Goal: Task Accomplishment & Management: Complete application form

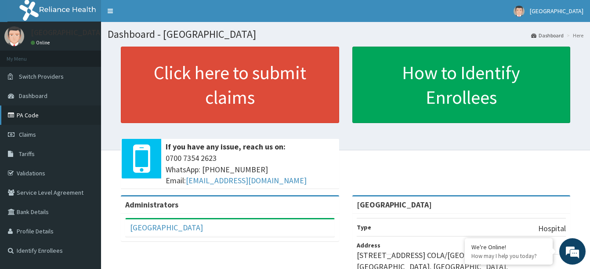
click at [39, 112] on link "PA Code" at bounding box center [50, 114] width 101 height 19
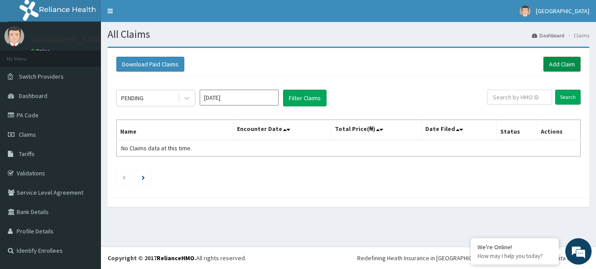
click at [562, 65] on link "Add Claim" at bounding box center [562, 64] width 37 height 15
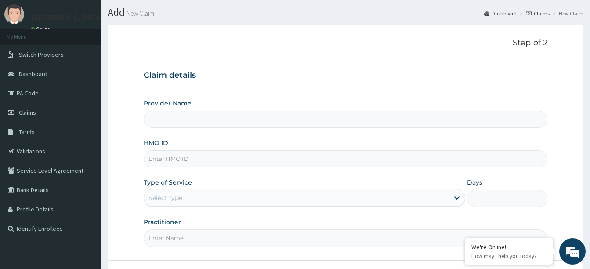
scroll to position [44, 0]
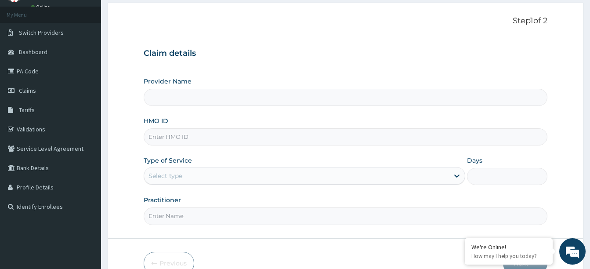
type input "[GEOGRAPHIC_DATA]"
click at [212, 137] on input "HMO ID" at bounding box center [346, 136] width 404 height 17
paste input "SFA/14297/A"
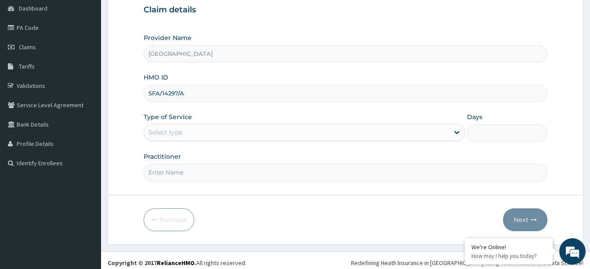
scroll to position [88, 0]
type input "SFA/14297/A"
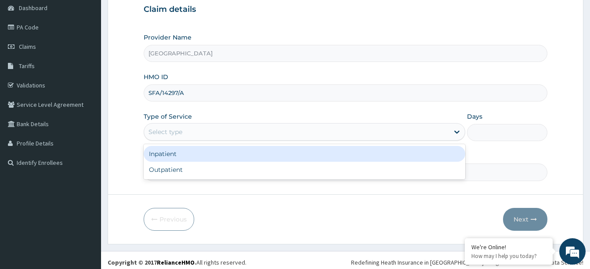
click at [215, 132] on div "Select type" at bounding box center [296, 132] width 305 height 14
click at [175, 155] on div "Inpatient" at bounding box center [304, 154] width 321 height 16
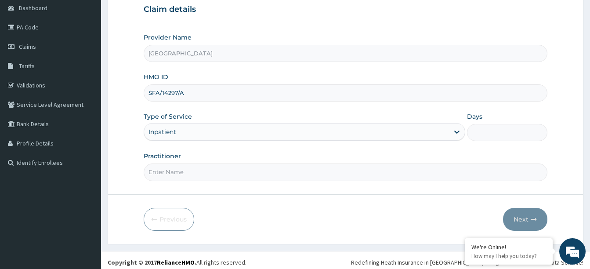
scroll to position [0, 0]
click at [509, 126] on input "Days" at bounding box center [507, 132] width 80 height 17
type input "8"
click at [246, 174] on input "Practitioner" at bounding box center [346, 171] width 404 height 17
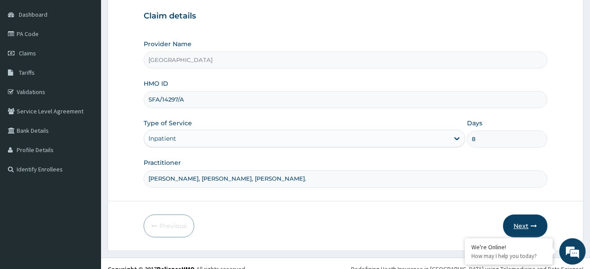
scroll to position [92, 0]
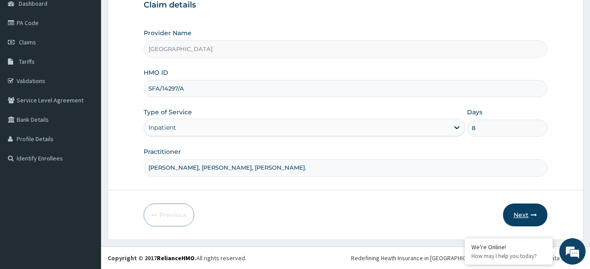
type input "Dr Aderoju, Prof Olayemi, Dr Hamzat."
click at [520, 212] on button "Next" at bounding box center [525, 214] width 44 height 23
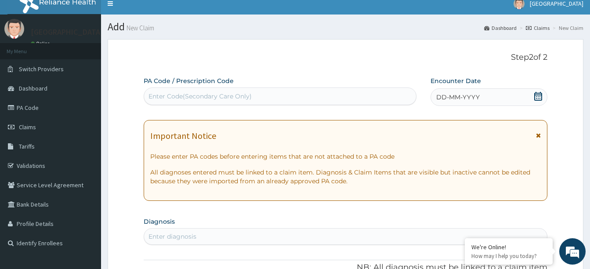
scroll to position [0, 0]
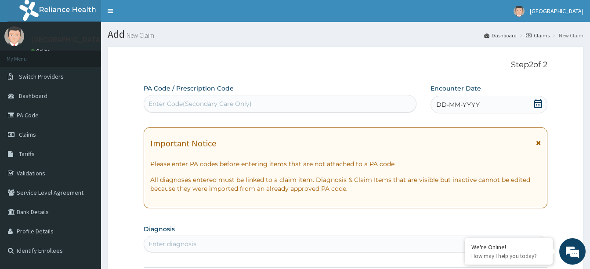
click at [300, 97] on div "Enter Code(Secondary Care Only)" at bounding box center [280, 104] width 272 height 14
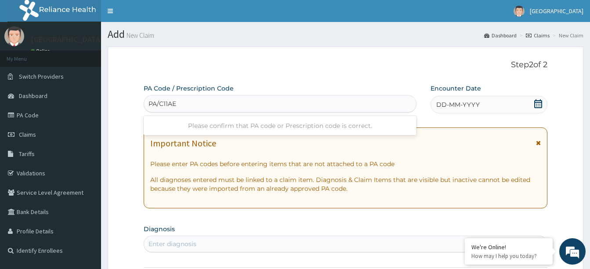
type input "PA/C11AE7"
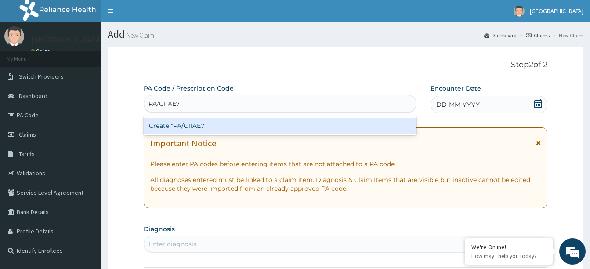
click at [312, 129] on div "Create "PA/C11AE7"" at bounding box center [280, 126] width 273 height 16
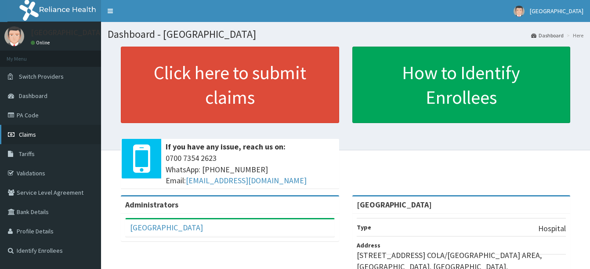
click at [27, 133] on span "Claims" at bounding box center [27, 134] width 17 height 8
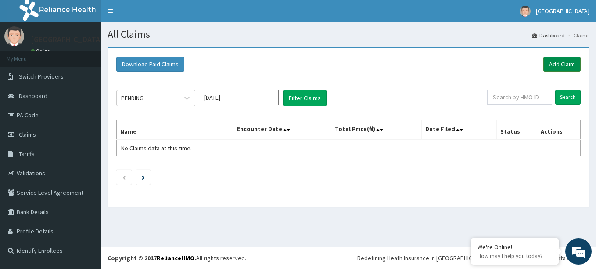
click at [562, 63] on link "Add Claim" at bounding box center [562, 64] width 37 height 15
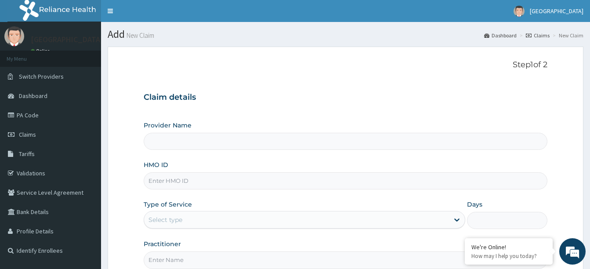
type input "Bethel Specialist Hospital"
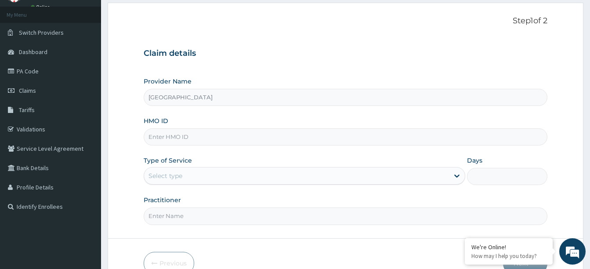
click at [199, 137] on input "HMO ID" at bounding box center [346, 136] width 404 height 17
type input "p"
paste input "SFA/14297/A"
type input "SFA/14297/A"
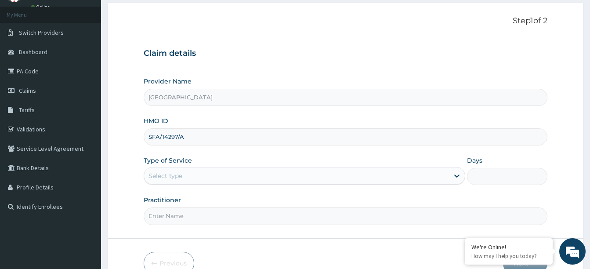
click at [203, 177] on div "Select type" at bounding box center [296, 176] width 305 height 14
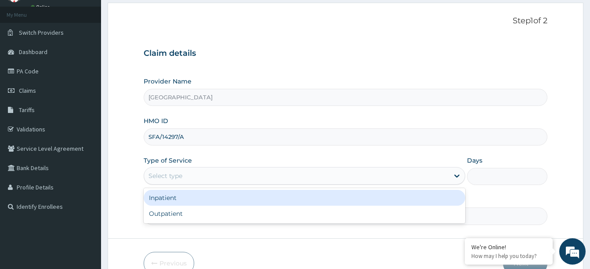
click at [175, 199] on div "Inpatient" at bounding box center [304, 198] width 321 height 16
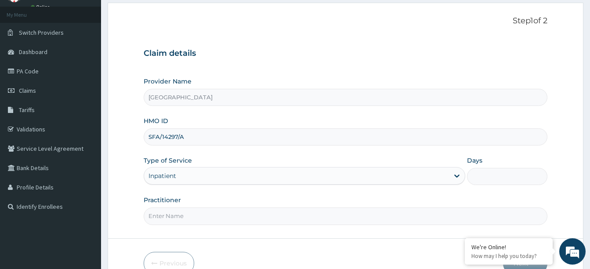
click at [507, 174] on input "Days" at bounding box center [507, 176] width 80 height 17
type input "8"
type input "Dr Aderoju, Prof Olayemi, Dr Hamzat."
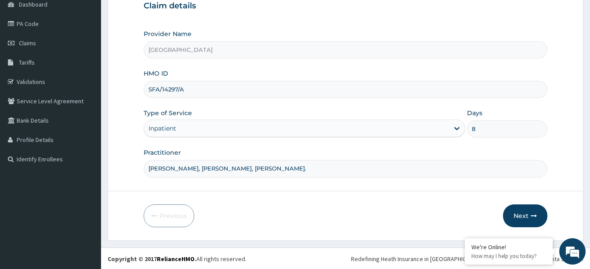
scroll to position [92, 0]
click at [517, 211] on button "Next" at bounding box center [525, 214] width 44 height 23
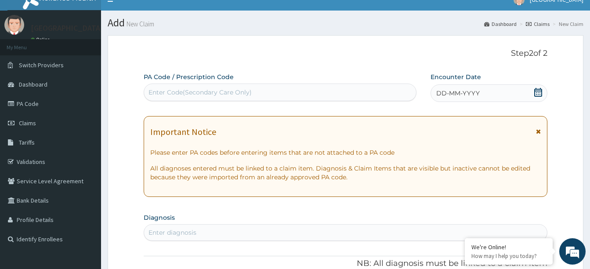
scroll to position [4, 0]
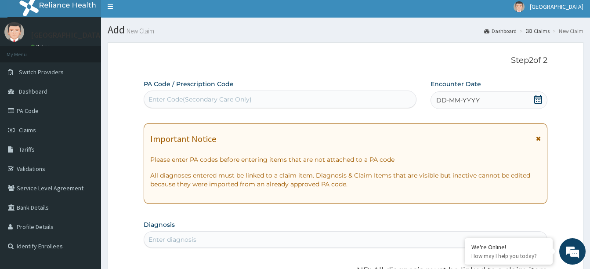
click at [242, 97] on div "Enter Code(Secondary Care Only)" at bounding box center [199, 99] width 103 height 9
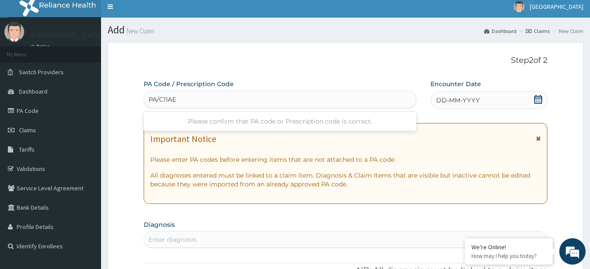
type input "PA/C11AE7"
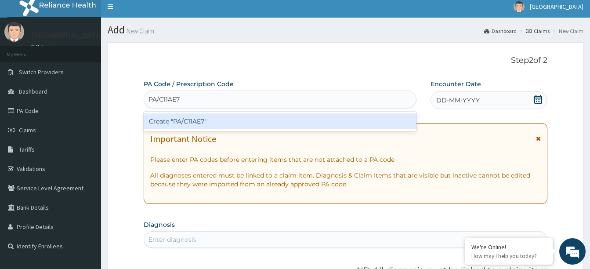
click at [248, 121] on div "Create "PA/C11AE7"" at bounding box center [280, 121] width 273 height 16
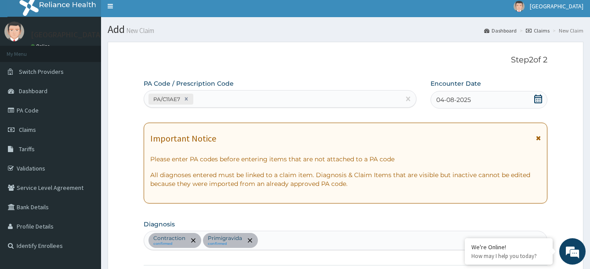
scroll to position [0, 0]
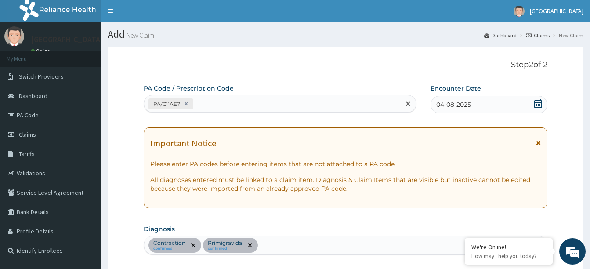
click at [247, 104] on div "PA/C11AE7" at bounding box center [272, 104] width 256 height 14
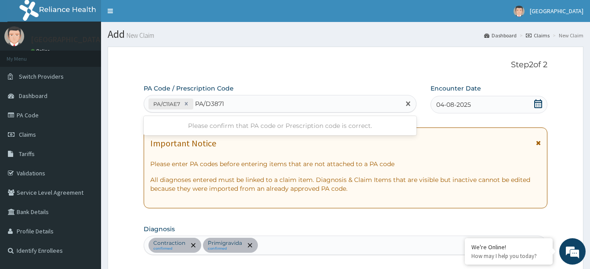
type input "PA/D38712"
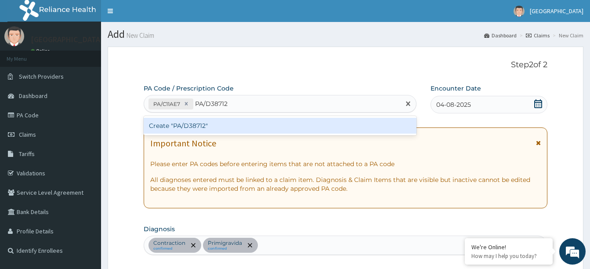
click at [262, 124] on div "Create "PA/D38712"" at bounding box center [280, 126] width 273 height 16
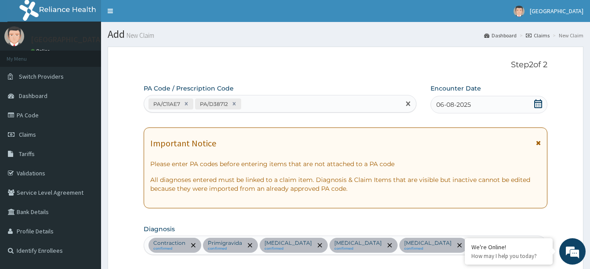
click at [278, 105] on div "PA/C11AE7 PA/D38712" at bounding box center [272, 104] width 256 height 14
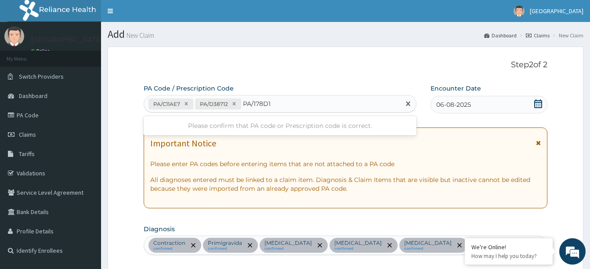
type input "PA/178D1A"
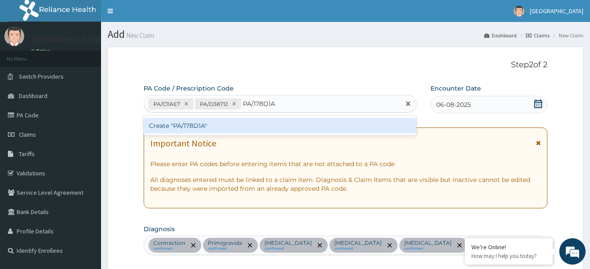
click at [287, 123] on div "Create "PA/178D1A"" at bounding box center [280, 126] width 273 height 16
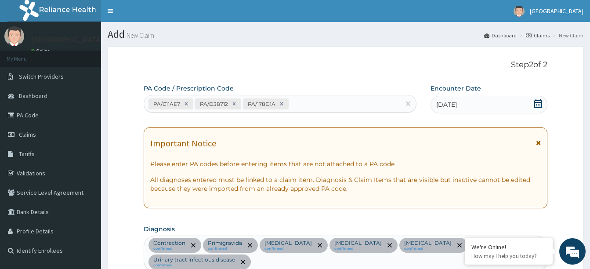
click at [315, 102] on div "PA/C11AE7 PA/D38712 PA/178D1A" at bounding box center [272, 104] width 256 height 14
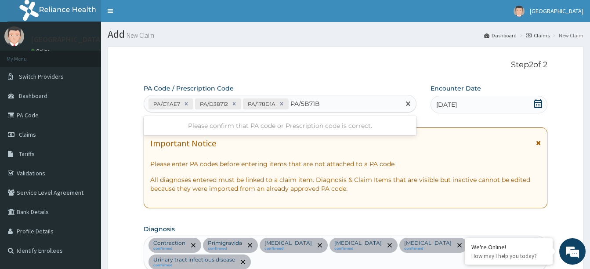
type input "PA/5B71B4"
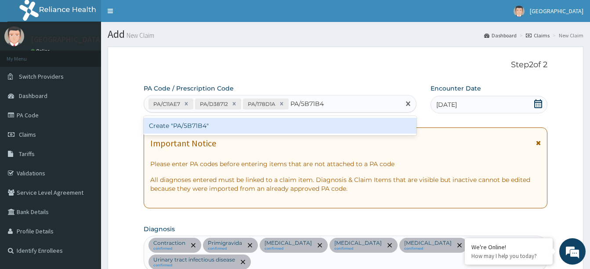
click at [310, 120] on div "Create "PA/5B71B4"" at bounding box center [280, 126] width 273 height 16
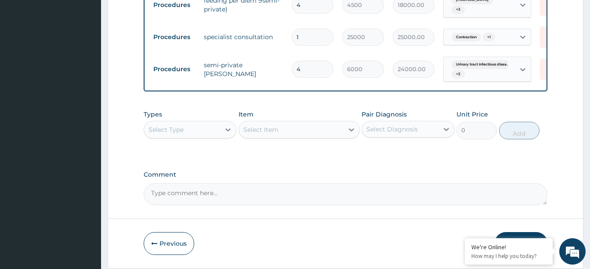
scroll to position [472, 0]
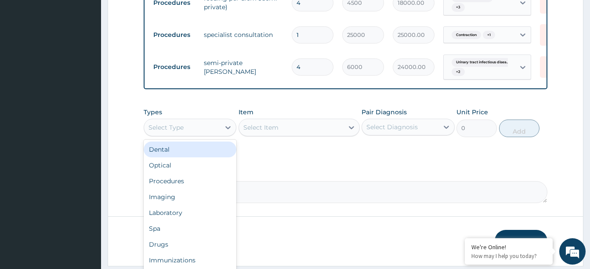
click at [218, 120] on div "Select Type" at bounding box center [182, 127] width 76 height 14
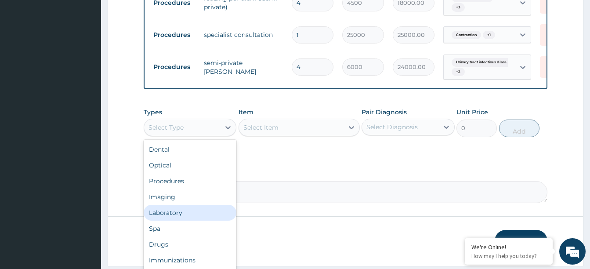
click at [170, 205] on div "Laboratory" at bounding box center [190, 213] width 93 height 16
click at [212, 120] on div "Laboratory" at bounding box center [182, 127] width 76 height 14
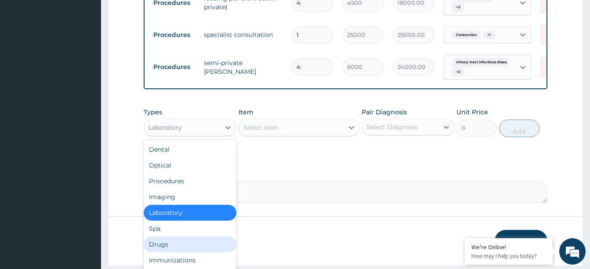
click at [209, 236] on div "Drugs" at bounding box center [190, 244] width 93 height 16
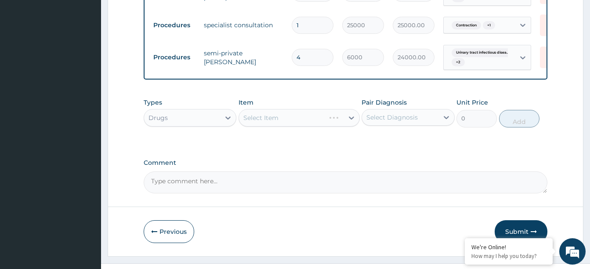
scroll to position [484, 0]
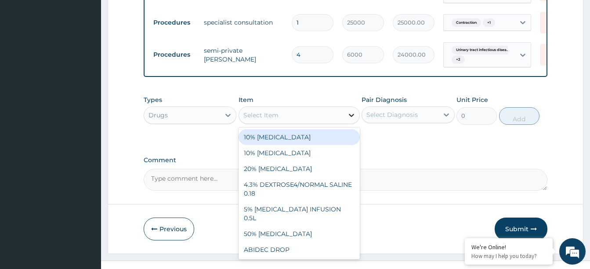
click at [350, 111] on icon at bounding box center [351, 115] width 9 height 9
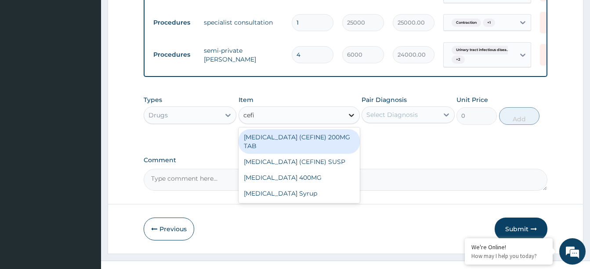
type input "cefix"
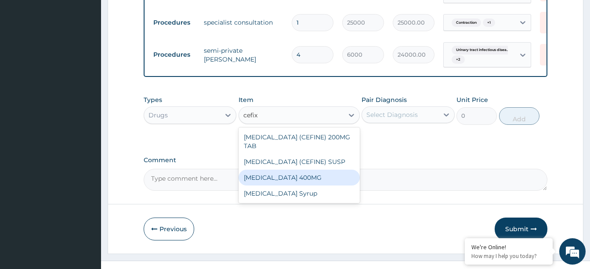
click at [270, 169] on div "CEFIXIME 400MG" at bounding box center [298, 177] width 121 height 16
type input "337.5"
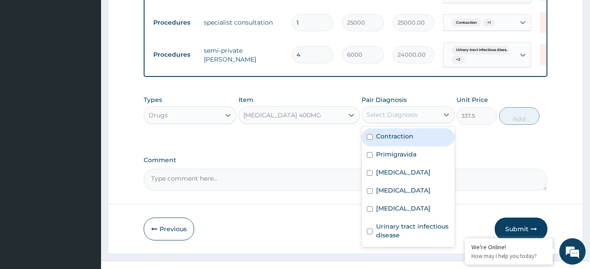
click at [427, 108] on div "Select Diagnosis" at bounding box center [400, 115] width 76 height 14
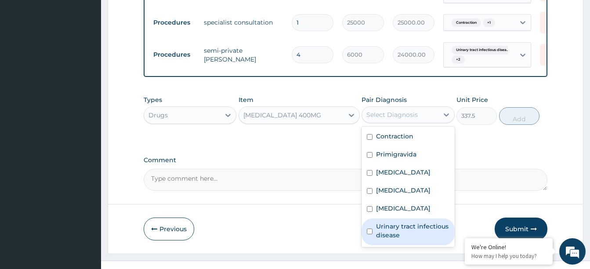
click at [371, 228] on input "checkbox" at bounding box center [370, 231] width 6 height 6
checkbox input "true"
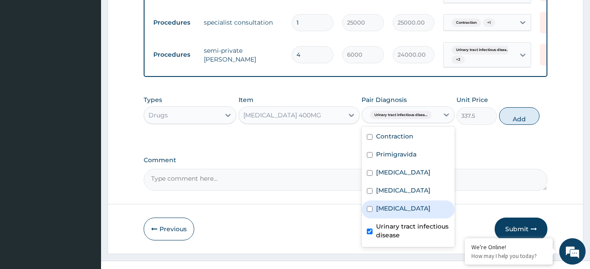
click at [369, 206] on input "checkbox" at bounding box center [370, 209] width 6 height 6
checkbox input "true"
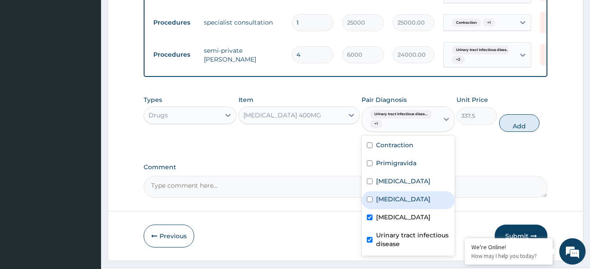
click at [370, 196] on input "checkbox" at bounding box center [370, 199] width 6 height 6
checkbox input "true"
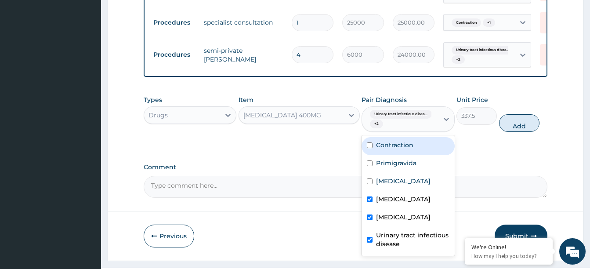
click at [368, 137] on div "Contraction" at bounding box center [407, 146] width 93 height 18
checkbox input "true"
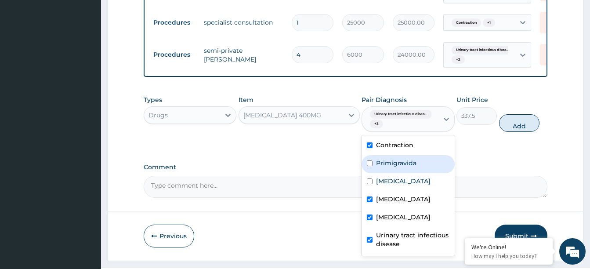
click at [368, 160] on input "checkbox" at bounding box center [370, 163] width 6 height 6
checkbox input "true"
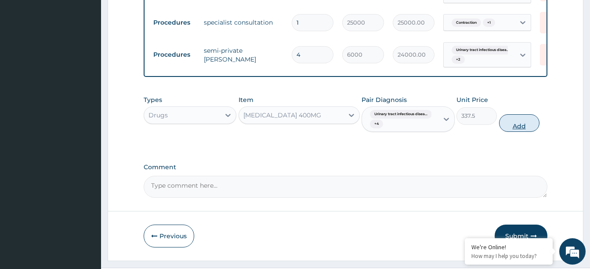
click at [513, 114] on button "Add" at bounding box center [519, 123] width 40 height 18
type input "0"
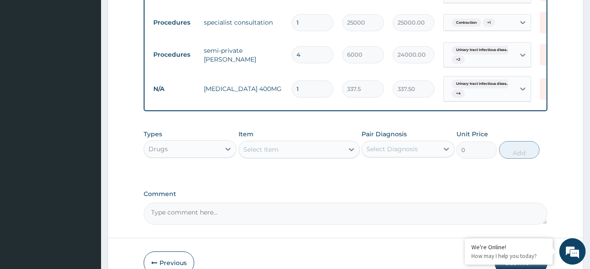
type input "0.00"
type input "5"
type input "1687.50"
type input "5"
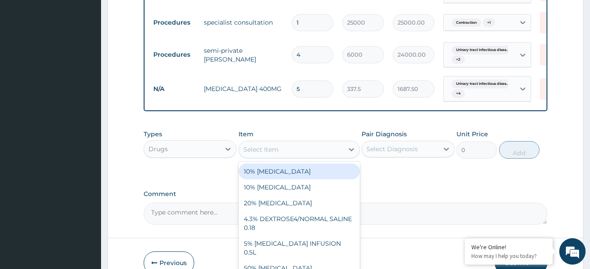
click at [312, 142] on div "Select Item" at bounding box center [291, 149] width 105 height 14
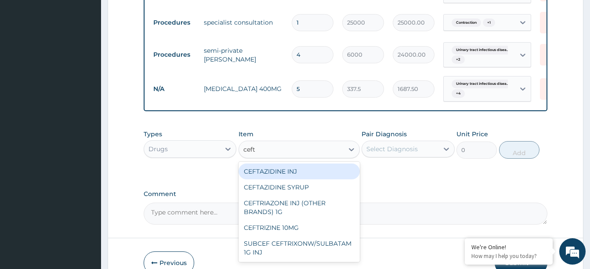
type input "ceftr"
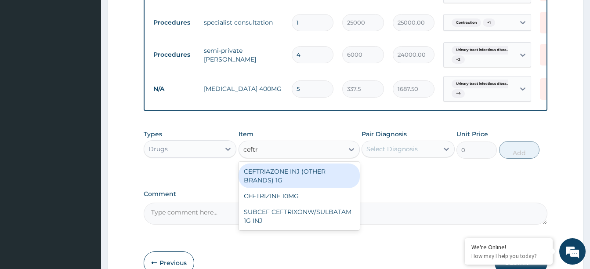
click at [308, 163] on div "CEFTRIAZONE INJ (OTHER BRANDS) 1G" at bounding box center [298, 175] width 121 height 25
type input "2565"
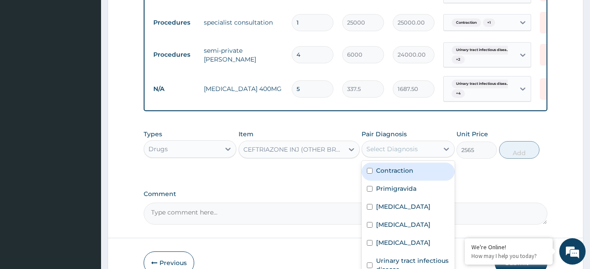
drag, startPoint x: 423, startPoint y: 133, endPoint x: 420, endPoint y: 138, distance: 5.4
click at [424, 142] on div "Select Diagnosis" at bounding box center [400, 149] width 76 height 14
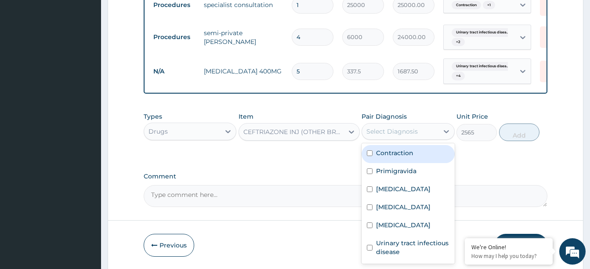
scroll to position [519, 0]
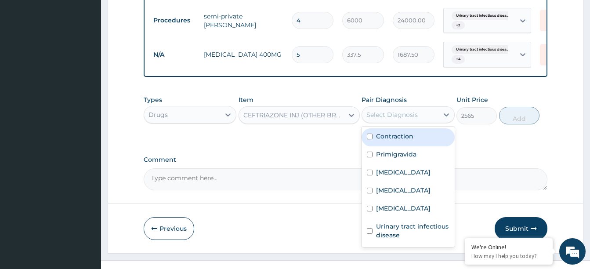
click at [395, 132] on label "Contraction" at bounding box center [394, 136] width 37 height 9
checkbox input "true"
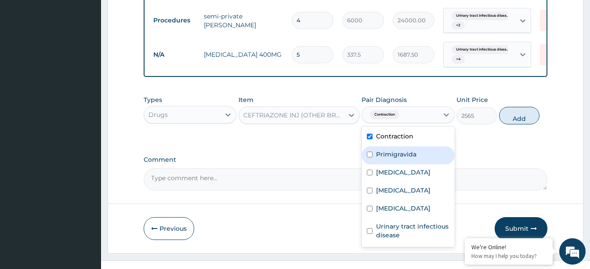
drag, startPoint x: 393, startPoint y: 140, endPoint x: 392, endPoint y: 160, distance: 19.8
click at [393, 150] on label "Primigravida" at bounding box center [396, 154] width 40 height 9
checkbox input "true"
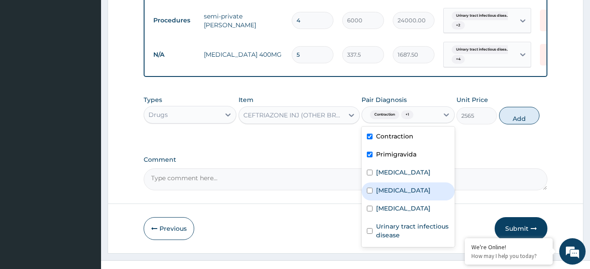
drag, startPoint x: 390, startPoint y: 178, endPoint x: 390, endPoint y: 194, distance: 15.8
click at [391, 186] on label "Neutrophilia" at bounding box center [403, 190] width 54 height 9
checkbox input "true"
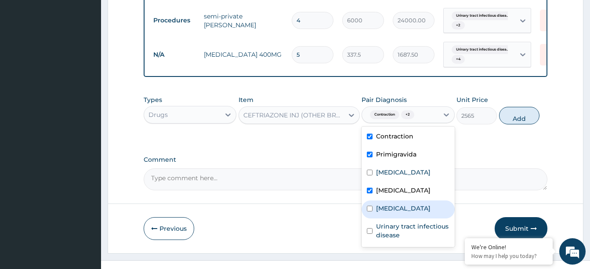
drag, startPoint x: 390, startPoint y: 194, endPoint x: 390, endPoint y: 199, distance: 5.3
click at [390, 204] on label "Leukocytosis" at bounding box center [403, 208] width 54 height 9
checkbox input "true"
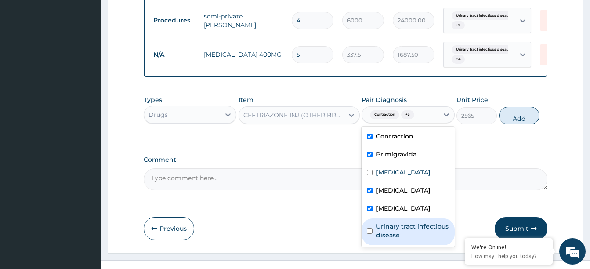
click at [388, 222] on label "Urinary tract infectious disease" at bounding box center [412, 231] width 73 height 18
checkbox input "true"
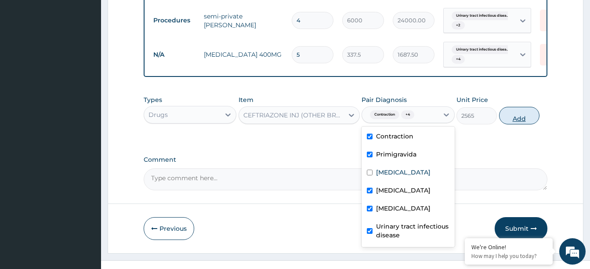
click at [516, 107] on button "Add" at bounding box center [519, 116] width 40 height 18
type input "0"
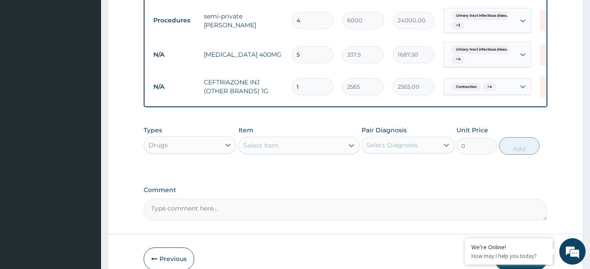
type input "0.00"
type input "2"
type input "5130.00"
type input "2"
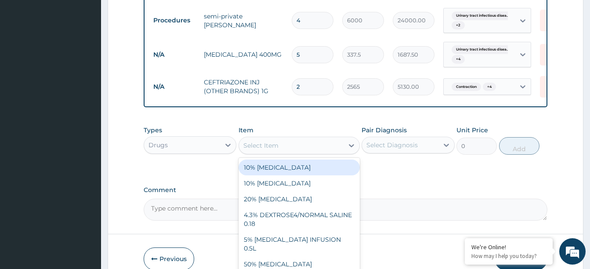
click at [307, 138] on div "Select Item" at bounding box center [291, 145] width 105 height 14
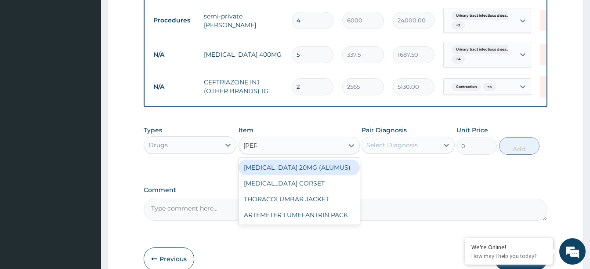
type input "lume"
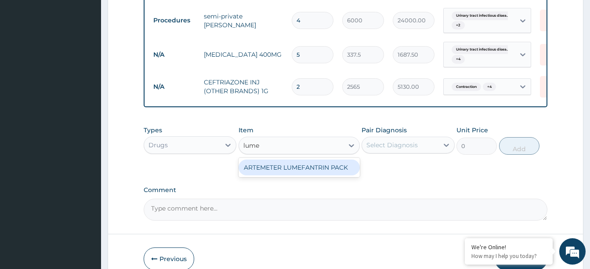
click at [310, 159] on div "ARTEMETER LUMEFANTRIN PACK" at bounding box center [298, 167] width 121 height 16
type input "3240"
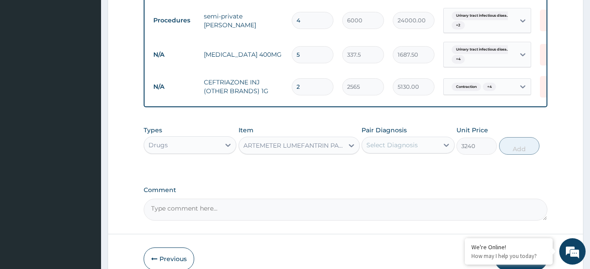
click at [410, 141] on div "Select Diagnosis" at bounding box center [391, 145] width 51 height 9
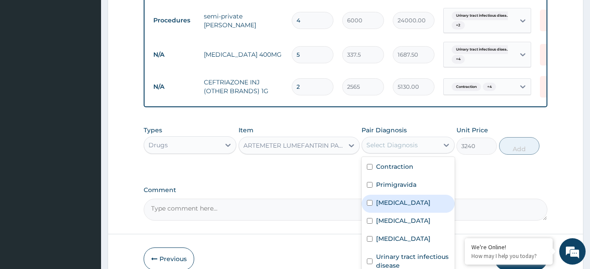
click at [395, 198] on label "Malaria" at bounding box center [403, 202] width 54 height 9
checkbox input "true"
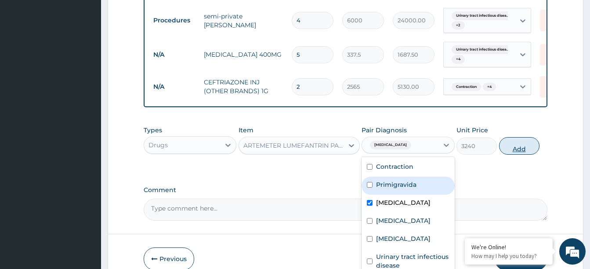
click at [509, 137] on button "Add" at bounding box center [519, 146] width 40 height 18
type input "0"
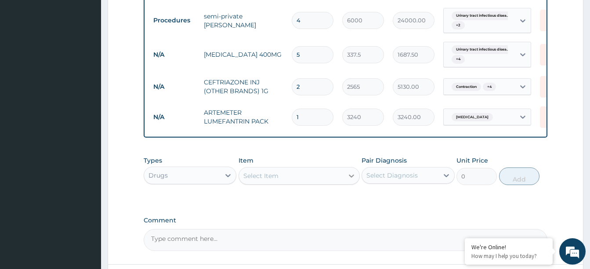
click at [344, 168] on div at bounding box center [351, 176] width 16 height 16
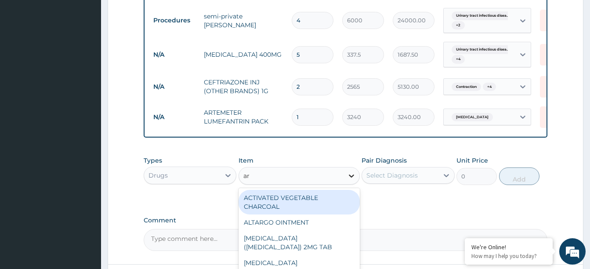
type input "art"
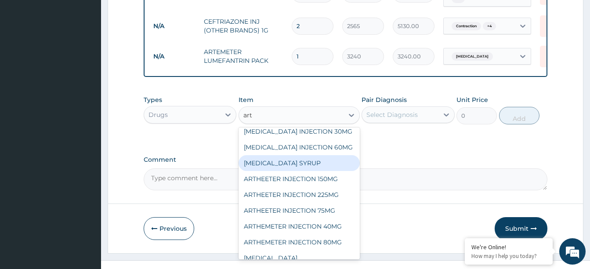
scroll to position [262, 0]
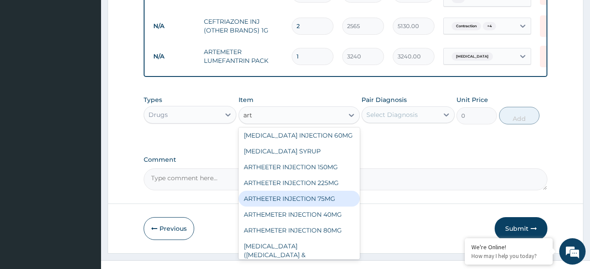
click at [305, 195] on div "ARTHEETER INJECTION 75MG" at bounding box center [298, 199] width 121 height 16
type input "1620"
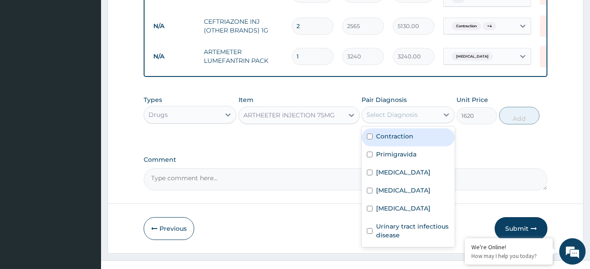
click at [423, 108] on div "Select Diagnosis" at bounding box center [400, 115] width 76 height 14
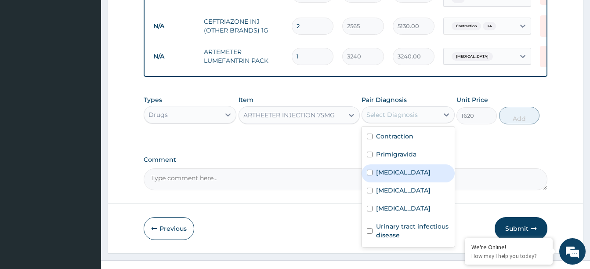
click at [398, 168] on label "Malaria" at bounding box center [403, 172] width 54 height 9
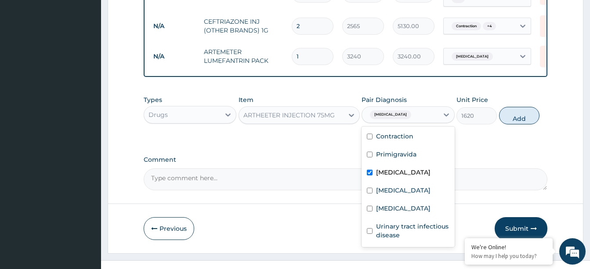
checkbox input "true"
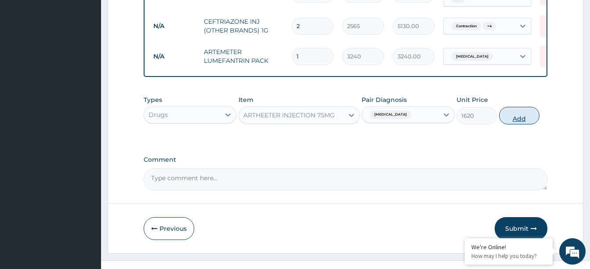
click at [512, 107] on button "Add" at bounding box center [519, 116] width 40 height 18
type input "0"
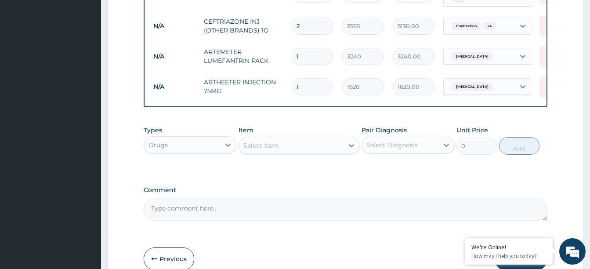
type input "0.00"
type input "6"
type input "9720.00"
type input "6"
click at [315, 138] on div "Select Item" at bounding box center [291, 145] width 105 height 14
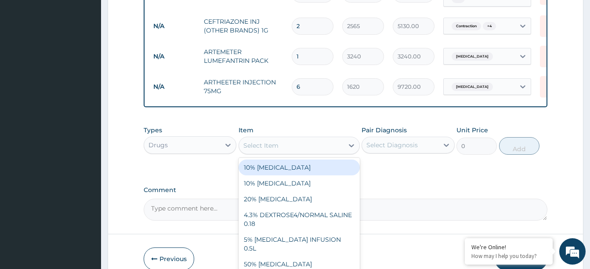
type input "["
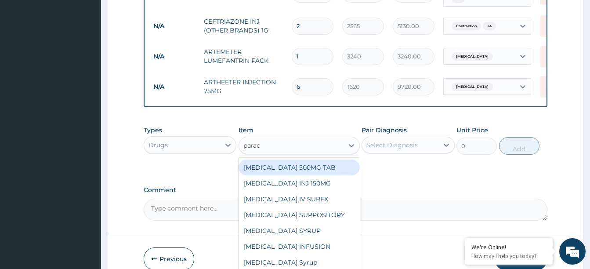
type input "parace"
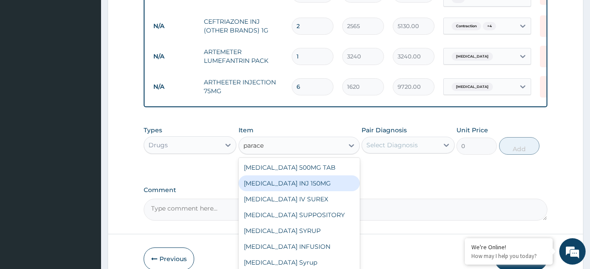
click at [300, 175] on div "PARACETAMOL INJ 150MG" at bounding box center [298, 183] width 121 height 16
type input "720"
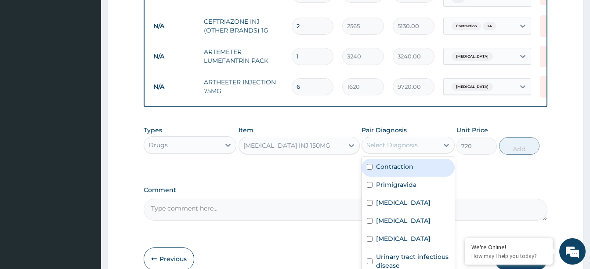
click at [413, 141] on div "Select Diagnosis" at bounding box center [391, 145] width 51 height 9
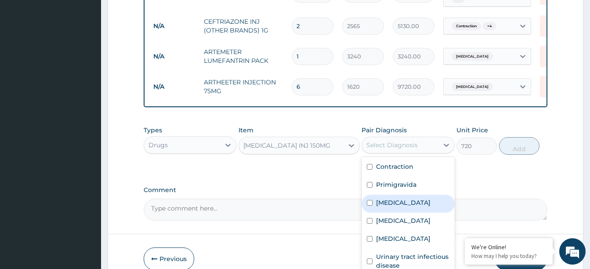
click at [387, 198] on label "Malaria" at bounding box center [403, 202] width 54 height 9
checkbox input "true"
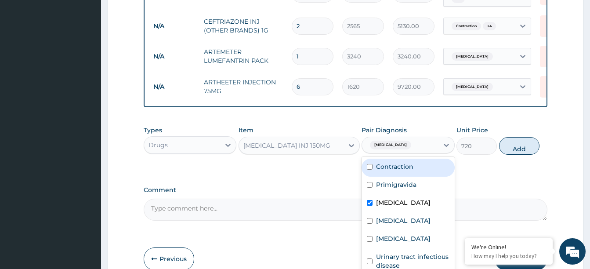
click at [371, 164] on input "checkbox" at bounding box center [370, 167] width 6 height 6
checkbox input "true"
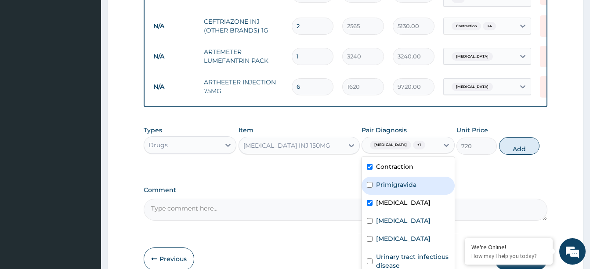
drag, startPoint x: 374, startPoint y: 173, endPoint x: 374, endPoint y: 193, distance: 19.8
click at [374, 177] on div "Primigravida" at bounding box center [407, 186] width 93 height 18
checkbox input "true"
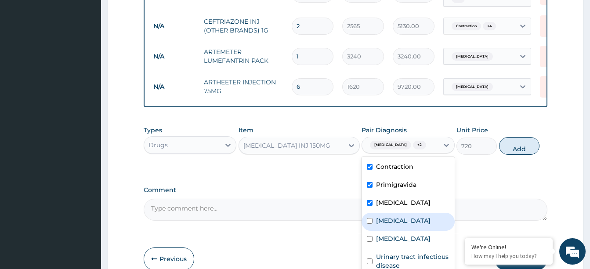
click at [375, 213] on div "Neutrophilia" at bounding box center [407, 222] width 93 height 18
checkbox input "true"
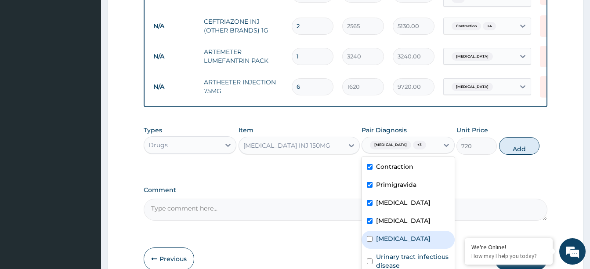
drag, startPoint x: 375, startPoint y: 228, endPoint x: 374, endPoint y: 236, distance: 7.5
click at [375, 231] on div "Leukocytosis" at bounding box center [407, 240] width 93 height 18
checkbox input "true"
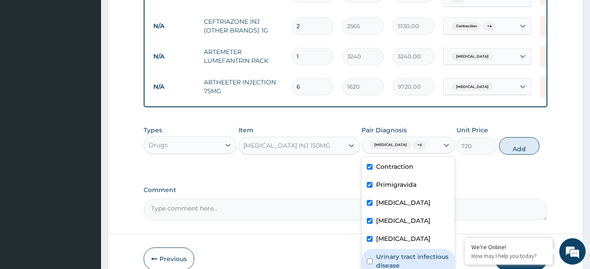
drag, startPoint x: 374, startPoint y: 245, endPoint x: 379, endPoint y: 234, distance: 11.8
click at [375, 249] on div "Urinary tract infectious disease" at bounding box center [407, 262] width 93 height 27
checkbox input "true"
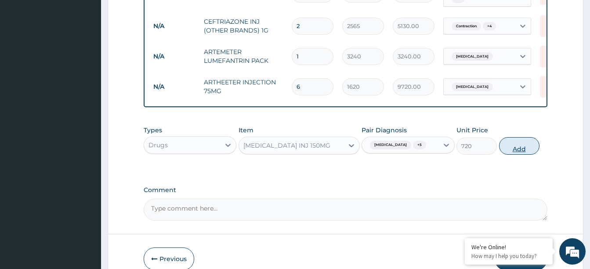
click at [505, 137] on button "Add" at bounding box center [519, 146] width 40 height 18
type input "0"
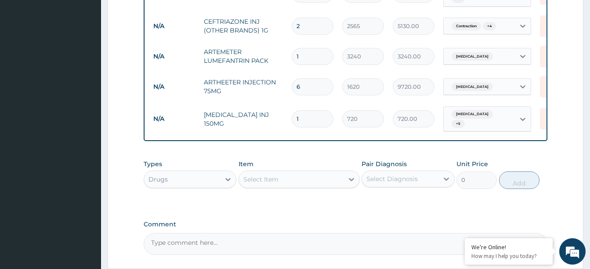
type input "0.00"
type input "8"
type input "5760.00"
type input "8"
click at [299, 172] on div "Select Item" at bounding box center [291, 179] width 105 height 14
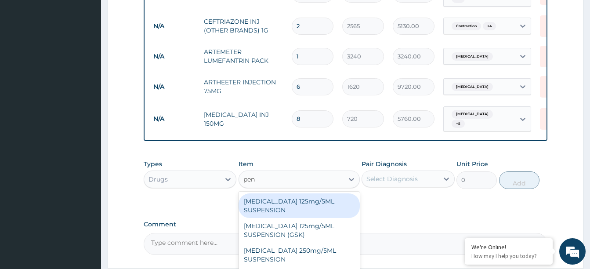
type input "pent"
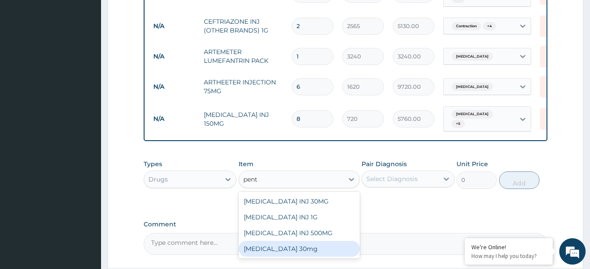
click at [287, 241] on div "Pentazocine Injection 30mg" at bounding box center [298, 249] width 121 height 16
type input "1000"
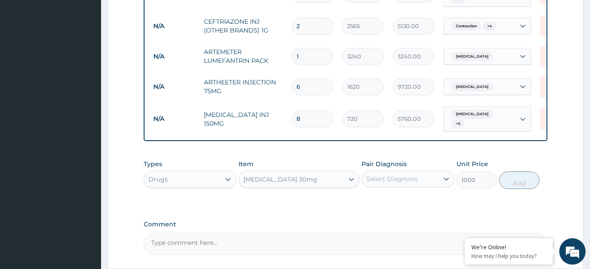
click at [427, 172] on div "Select Diagnosis" at bounding box center [400, 179] width 76 height 14
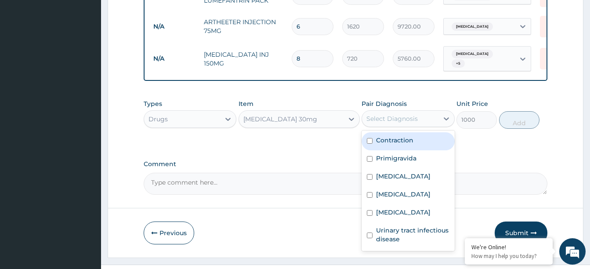
scroll to position [640, 0]
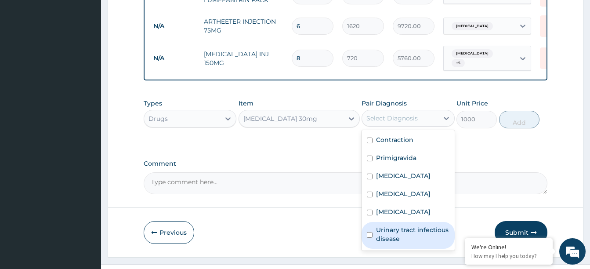
drag, startPoint x: 407, startPoint y: 213, endPoint x: 404, endPoint y: 204, distance: 8.9
click at [407, 225] on label "Urinary tract infectious disease" at bounding box center [412, 234] width 73 height 18
checkbox input "true"
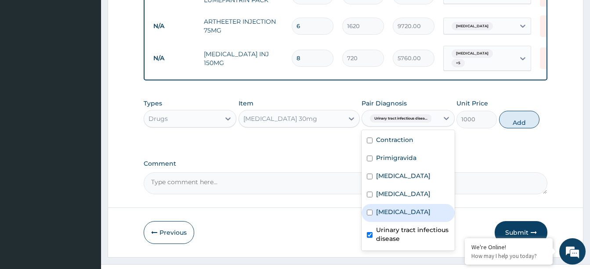
click at [402, 207] on label "Leukocytosis" at bounding box center [403, 211] width 54 height 9
checkbox input "true"
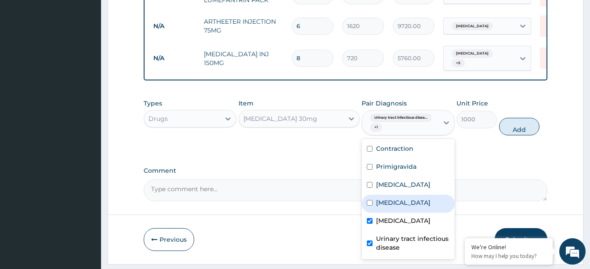
drag, startPoint x: 403, startPoint y: 182, endPoint x: 400, endPoint y: 173, distance: 9.3
click at [403, 198] on label "Neutrophilia" at bounding box center [403, 202] width 54 height 9
checkbox input "true"
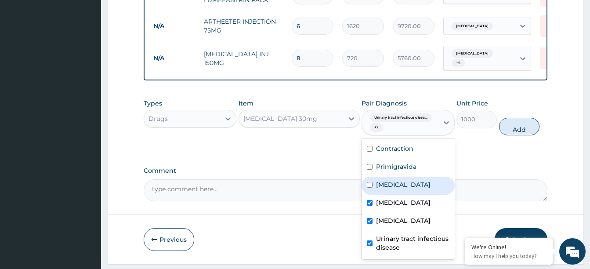
click at [399, 177] on div "Malaria" at bounding box center [407, 186] width 93 height 18
checkbox input "true"
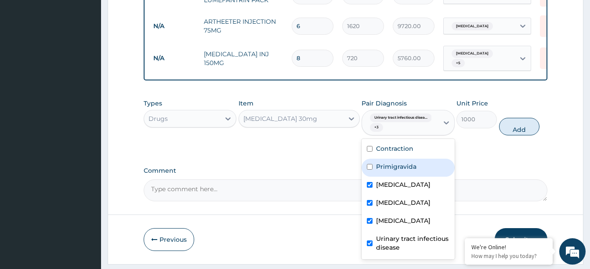
click at [397, 162] on label "Primigravida" at bounding box center [396, 166] width 40 height 9
checkbox input "true"
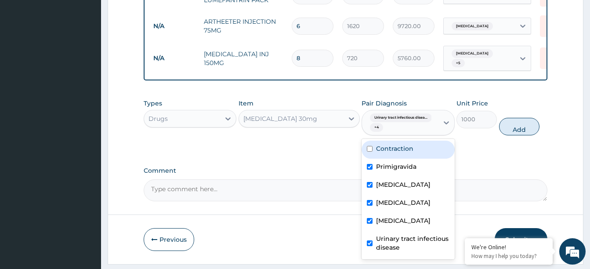
drag, startPoint x: 401, startPoint y: 132, endPoint x: 476, endPoint y: 115, distance: 76.2
click at [407, 144] on label "Contraction" at bounding box center [394, 148] width 37 height 9
checkbox input "true"
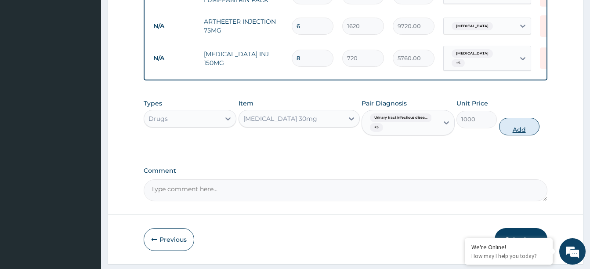
click at [515, 118] on button "Add" at bounding box center [519, 127] width 40 height 18
type input "0"
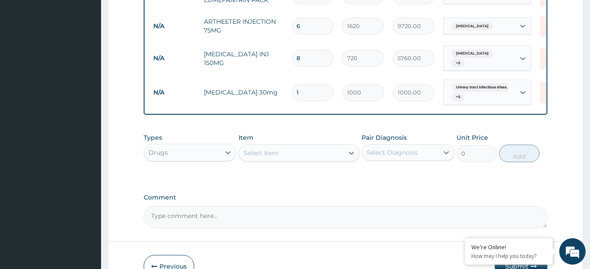
type input "0.00"
type input "2"
type input "2000.00"
type input "2"
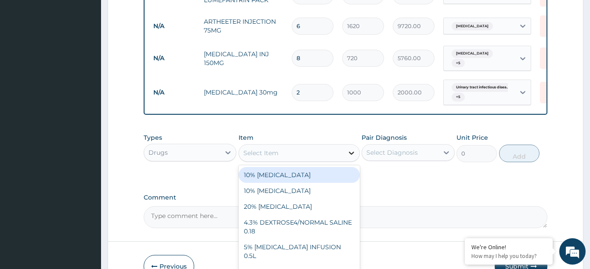
click at [349, 148] on icon at bounding box center [351, 152] width 9 height 9
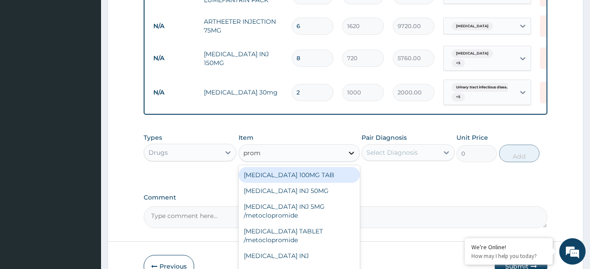
type input "prome"
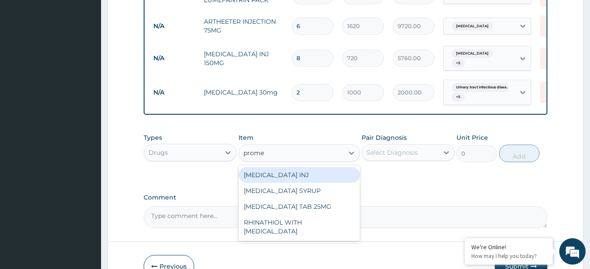
click at [285, 167] on div "PROMETHAZINE INJ" at bounding box center [298, 175] width 121 height 16
type input "720"
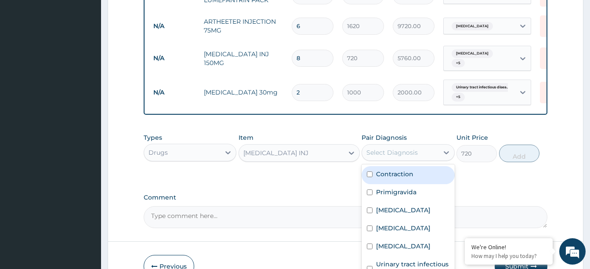
click at [433, 145] on div "Select Diagnosis" at bounding box center [400, 152] width 76 height 14
click at [412, 169] on label "Contraction" at bounding box center [394, 173] width 37 height 9
checkbox input "true"
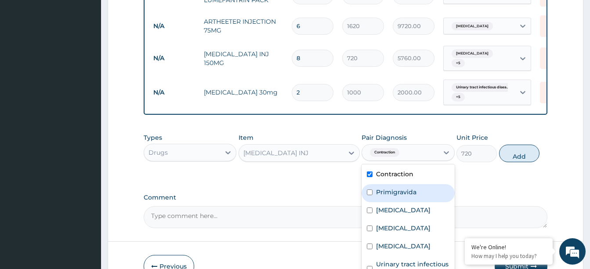
click at [405, 187] on label "Primigravida" at bounding box center [396, 191] width 40 height 9
checkbox input "true"
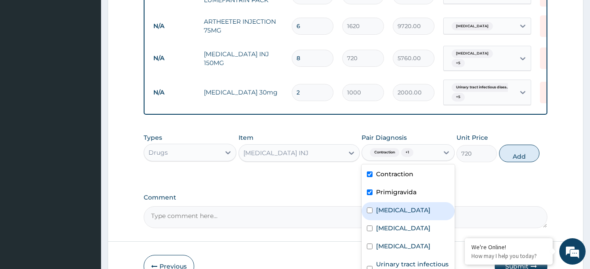
drag, startPoint x: 395, startPoint y: 196, endPoint x: 393, endPoint y: 209, distance: 13.7
click at [396, 202] on div "Malaria" at bounding box center [407, 211] width 93 height 18
checkbox input "true"
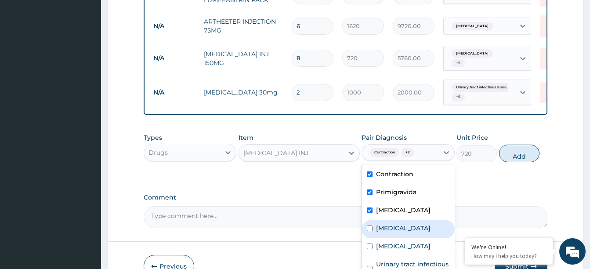
click at [394, 224] on label "Neutrophilia" at bounding box center [403, 228] width 54 height 9
checkbox input "true"
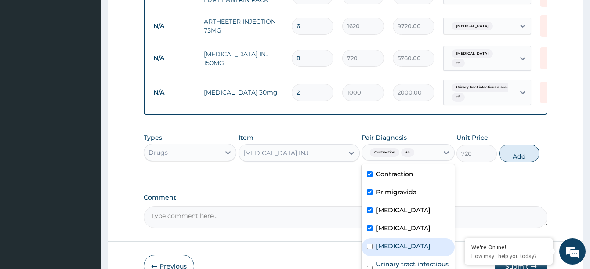
drag, startPoint x: 387, startPoint y: 231, endPoint x: 386, endPoint y: 245, distance: 14.9
click at [387, 238] on div "Leukocytosis" at bounding box center [407, 247] width 93 height 18
checkbox input "true"
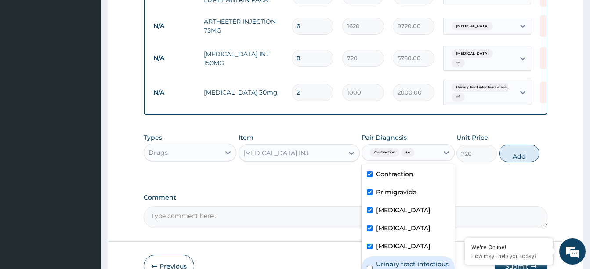
click at [386, 260] on label "Urinary tract infectious disease" at bounding box center [412, 269] width 73 height 18
checkbox input "true"
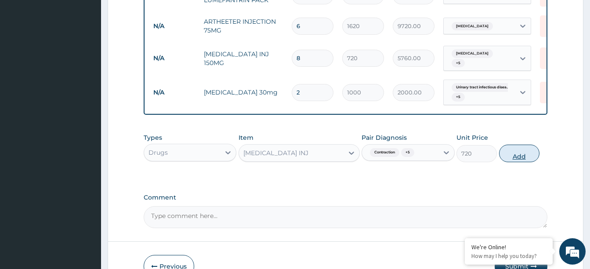
click at [512, 144] on button "Add" at bounding box center [519, 153] width 40 height 18
type input "0"
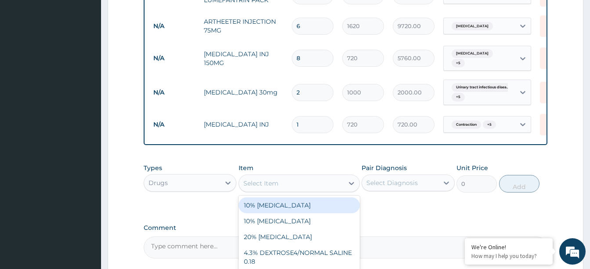
click at [296, 176] on div "Select Item" at bounding box center [291, 183] width 105 height 14
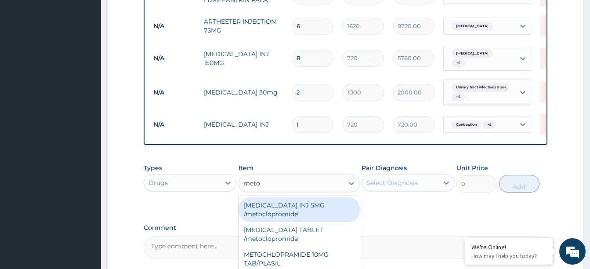
type input "metoc"
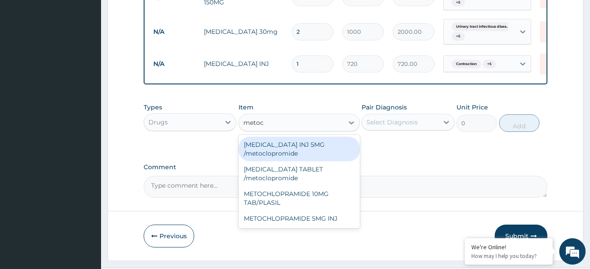
scroll to position [704, 0]
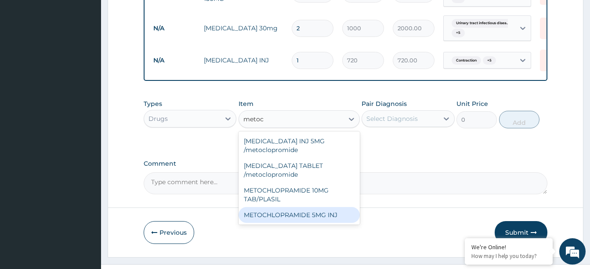
click at [313, 207] on div "METOCHLOPRAMIDE 5MG INJ" at bounding box center [298, 215] width 121 height 16
type input "720"
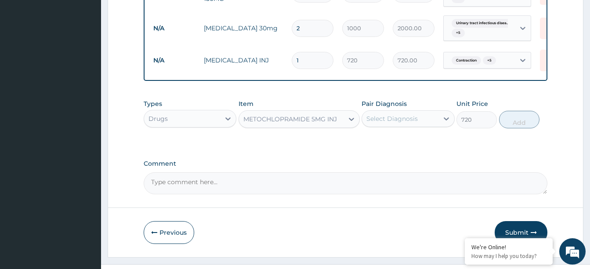
click at [422, 112] on div "Select Diagnosis" at bounding box center [400, 119] width 76 height 14
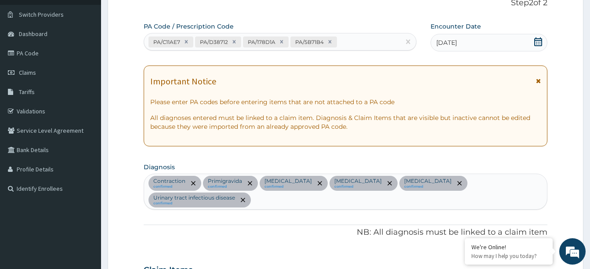
scroll to position [45, 0]
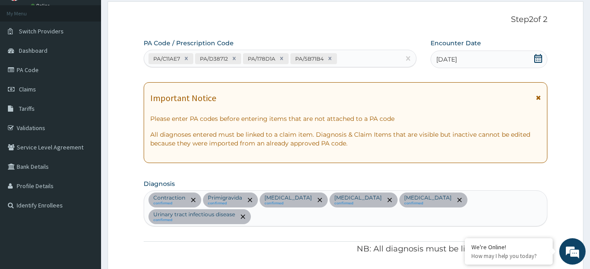
click at [525, 196] on div "Contraction confirmed Primigravida confirmed Malaria confirmed Neutrophilia con…" at bounding box center [345, 208] width 403 height 35
type input "vomi"
click at [170, 235] on h4 "Vomiting" at bounding box center [169, 238] width 40 height 7
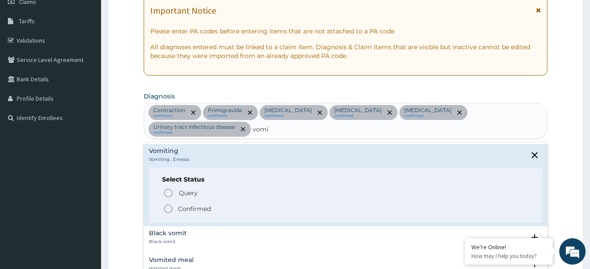
scroll to position [133, 0]
click at [168, 203] on icon "status option filled" at bounding box center [168, 208] width 11 height 11
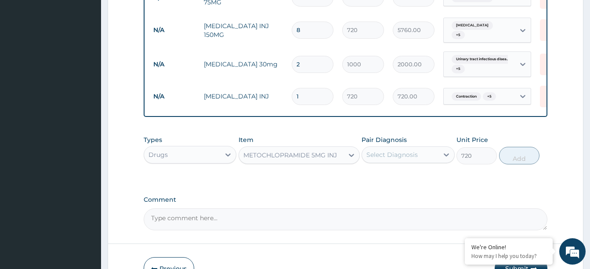
scroll to position [704, 0]
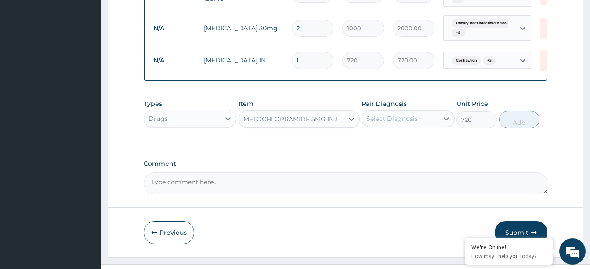
click at [438, 117] on div at bounding box center [446, 119] width 16 height 16
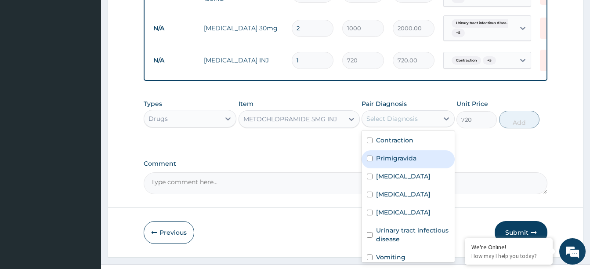
scroll to position [7, 0]
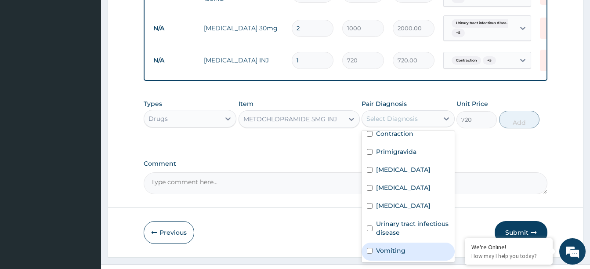
click at [393, 253] on label "Vomiting" at bounding box center [390, 250] width 29 height 9
checkbox input "true"
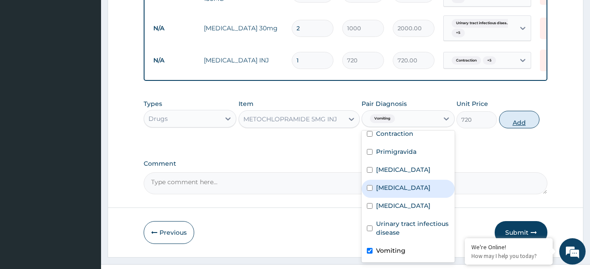
click at [512, 121] on button "Add" at bounding box center [519, 120] width 40 height 18
type input "0"
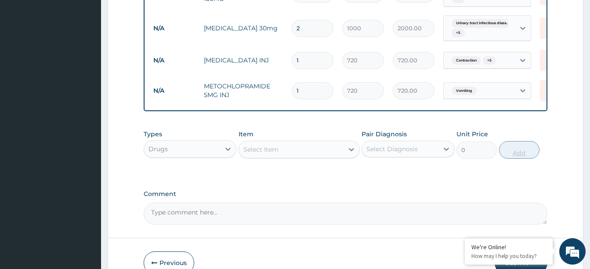
type input "0.00"
type input "2"
type input "1440.00"
type input "2"
click at [299, 152] on div "Select Item" at bounding box center [291, 149] width 105 height 14
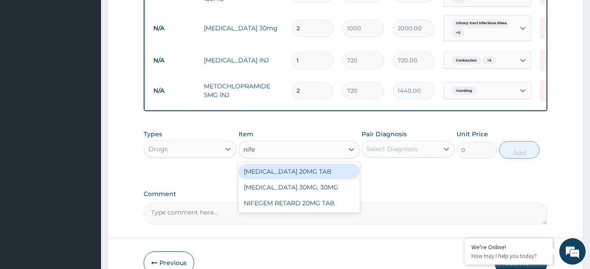
type input "nifed"
click at [302, 169] on div "NIFEDIPINE 20MG TAB" at bounding box center [298, 171] width 121 height 16
type input "90"
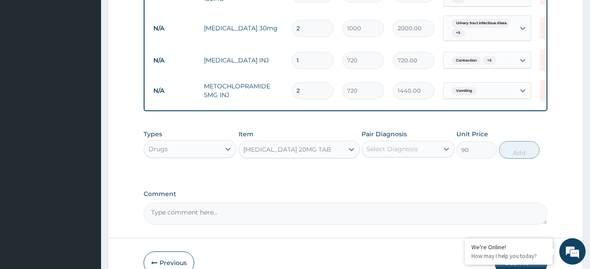
click at [438, 148] on div "Select Diagnosis" at bounding box center [400, 149] width 76 height 14
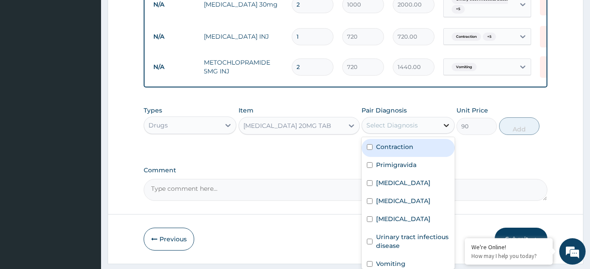
scroll to position [748, 0]
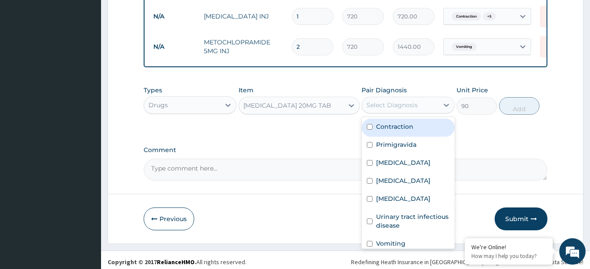
click at [425, 126] on div "Contraction" at bounding box center [407, 128] width 93 height 18
checkbox input "true"
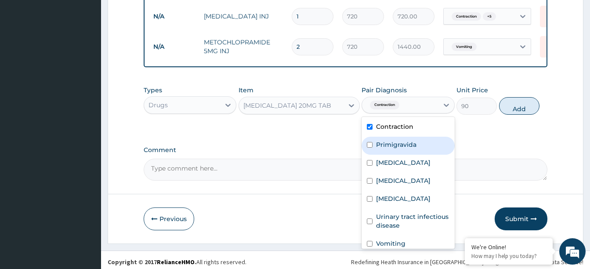
click at [411, 142] on label "Primigravida" at bounding box center [396, 144] width 40 height 9
checkbox input "true"
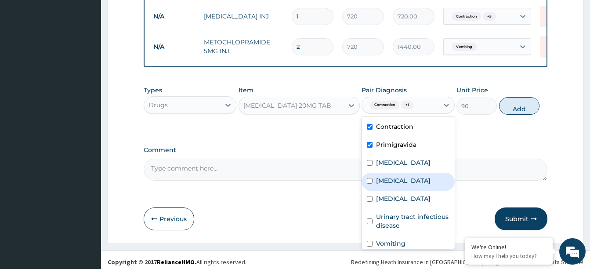
drag, startPoint x: 411, startPoint y: 177, endPoint x: 406, endPoint y: 191, distance: 14.9
click at [408, 184] on div "Neutrophilia" at bounding box center [407, 182] width 93 height 18
checkbox input "true"
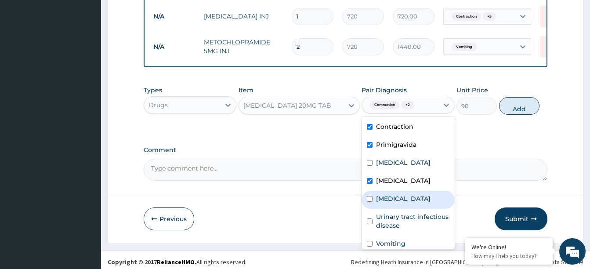
click at [405, 195] on label "Leukocytosis" at bounding box center [403, 198] width 54 height 9
checkbox input "true"
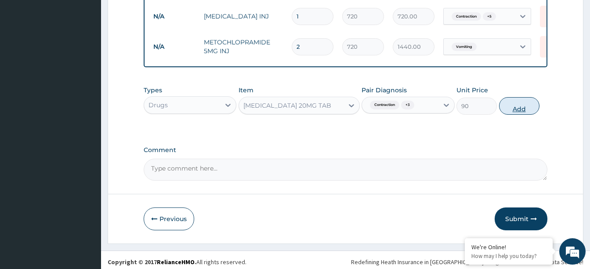
click at [516, 105] on button "Add" at bounding box center [519, 106] width 40 height 18
type input "0"
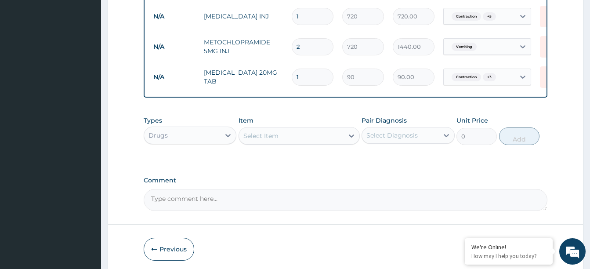
type input "10"
type input "900.00"
type input "10"
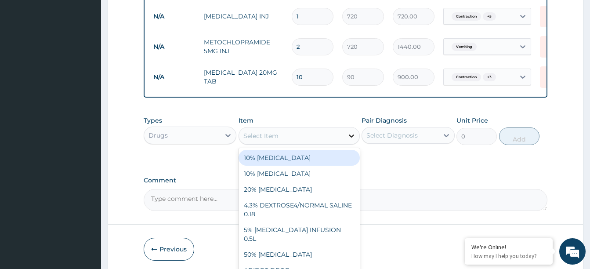
click at [347, 135] on icon at bounding box center [351, 135] width 9 height 9
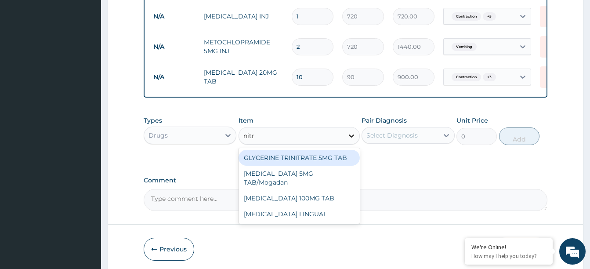
type input "nitro"
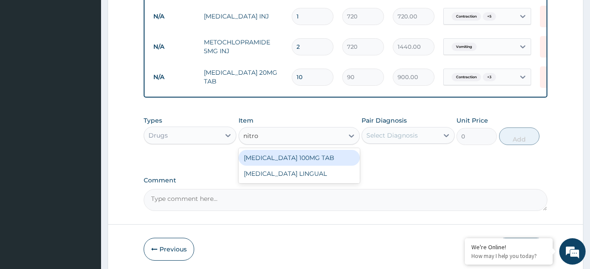
click at [330, 156] on div "NITROFURANTOIN 100MG TAB" at bounding box center [298, 158] width 121 height 16
type input "90"
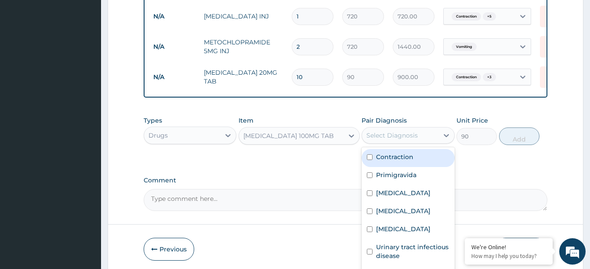
drag, startPoint x: 403, startPoint y: 133, endPoint x: 401, endPoint y: 164, distance: 30.4
click at [403, 137] on div "Select Diagnosis" at bounding box center [391, 135] width 51 height 9
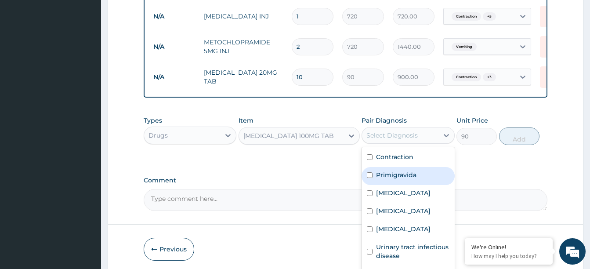
scroll to position [7, 0]
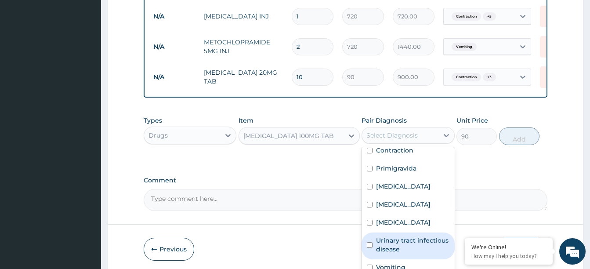
click at [400, 241] on label "Urinary tract infectious disease" at bounding box center [412, 245] width 73 height 18
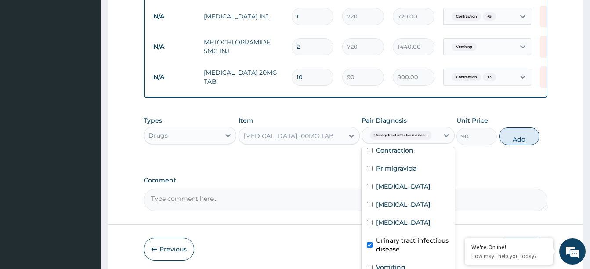
checkbox input "true"
click at [521, 134] on button "Add" at bounding box center [519, 136] width 40 height 18
type input "0"
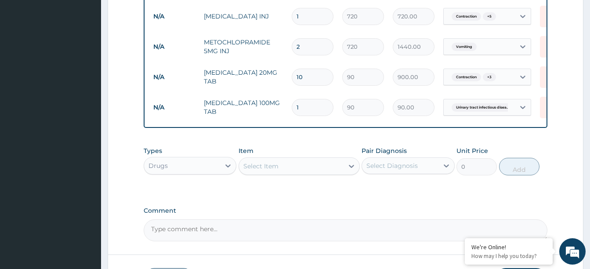
type input "10"
type input "900.00"
type input "10"
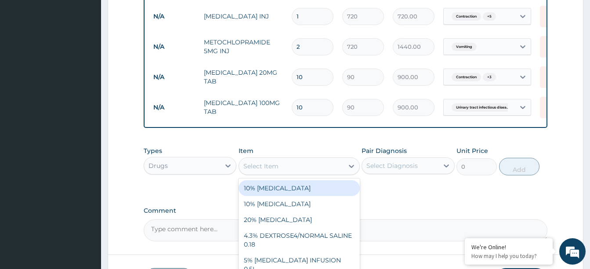
click at [300, 169] on div "Select Item" at bounding box center [291, 166] width 105 height 14
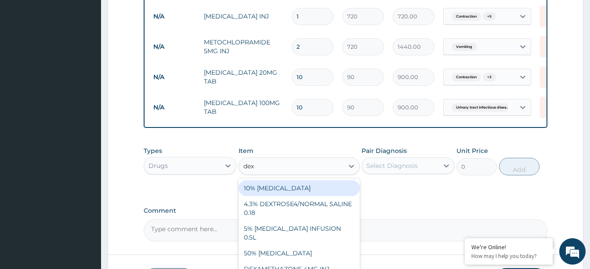
type input "dexa"
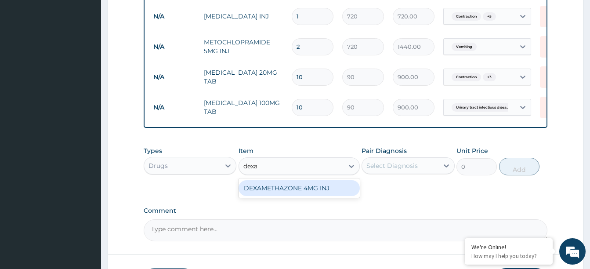
click at [286, 191] on div "DEXAMETHAZONE 4MG INJ" at bounding box center [298, 188] width 121 height 16
type input "135"
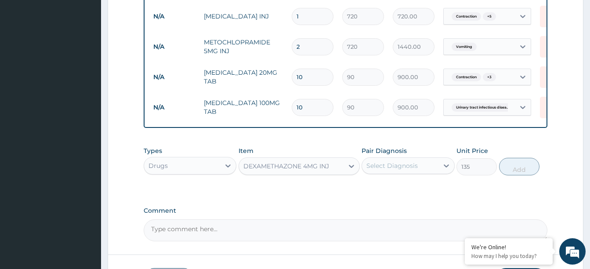
click at [419, 164] on div "Select Diagnosis" at bounding box center [400, 166] width 76 height 14
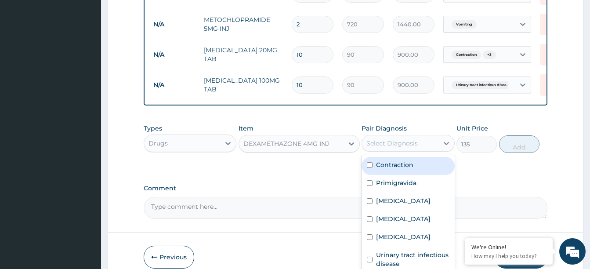
scroll to position [792, 0]
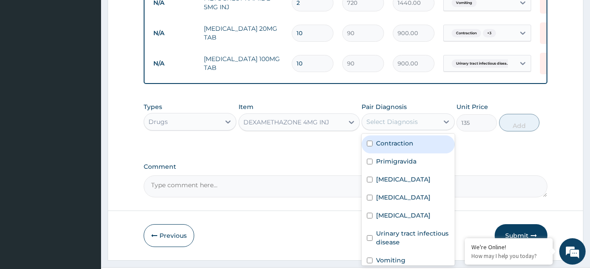
drag, startPoint x: 399, startPoint y: 140, endPoint x: 398, endPoint y: 156, distance: 16.7
click at [399, 141] on label "Contraction" at bounding box center [394, 143] width 37 height 9
checkbox input "true"
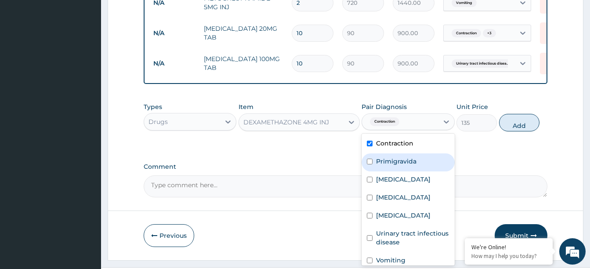
drag, startPoint x: 397, startPoint y: 159, endPoint x: 396, endPoint y: 176, distance: 17.7
click at [397, 161] on label "Primigravida" at bounding box center [396, 161] width 40 height 9
checkbox input "true"
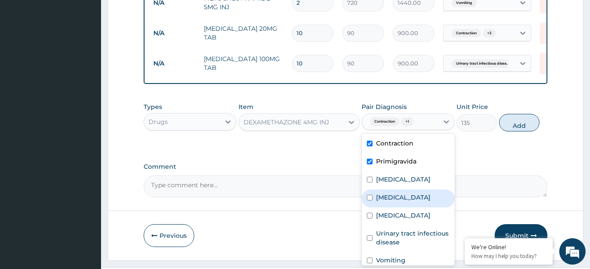
drag, startPoint x: 396, startPoint y: 197, endPoint x: 395, endPoint y: 206, distance: 9.7
click at [397, 199] on label "Neutrophilia" at bounding box center [403, 197] width 54 height 9
checkbox input "true"
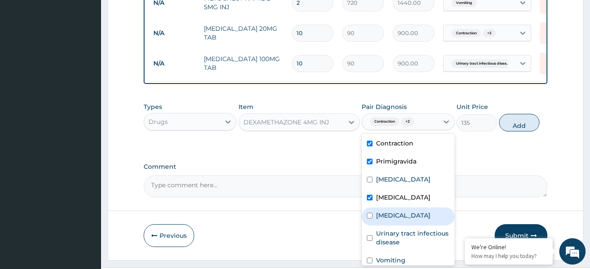
drag, startPoint x: 393, startPoint y: 215, endPoint x: 391, endPoint y: 228, distance: 13.8
click at [393, 220] on div "Leukocytosis" at bounding box center [407, 216] width 93 height 18
checkbox input "true"
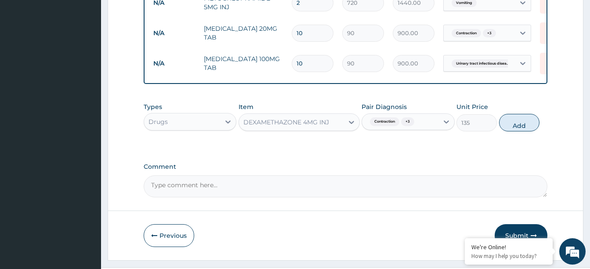
click at [510, 122] on button "Add" at bounding box center [519, 123] width 40 height 18
type input "0"
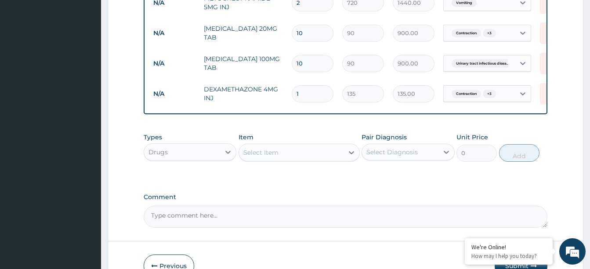
type input "0.00"
type input "6"
type input "810.00"
type input "6"
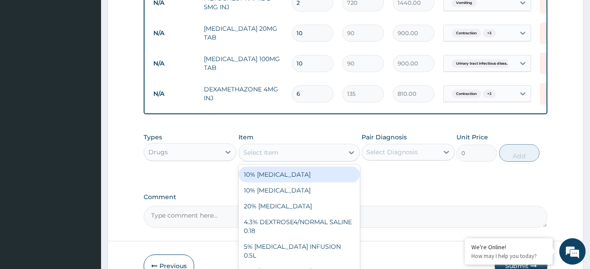
click at [338, 149] on div "Select Item" at bounding box center [291, 152] width 105 height 14
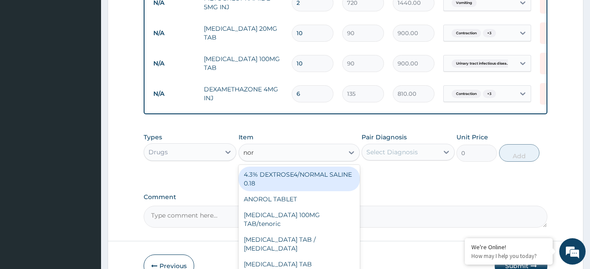
type input "norm"
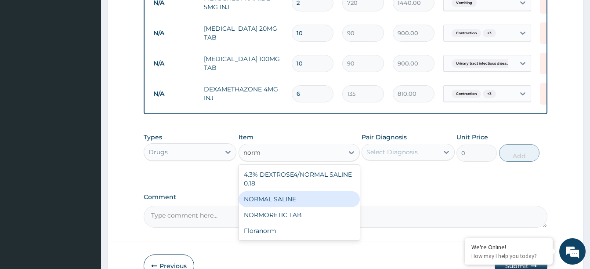
click at [296, 199] on div "NORMAL SALINE" at bounding box center [298, 199] width 121 height 16
type input "1260"
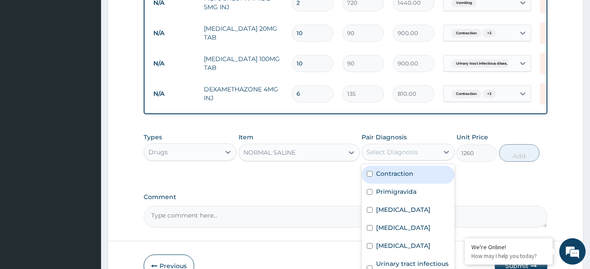
click at [411, 151] on div "Select Diagnosis" at bounding box center [391, 152] width 51 height 9
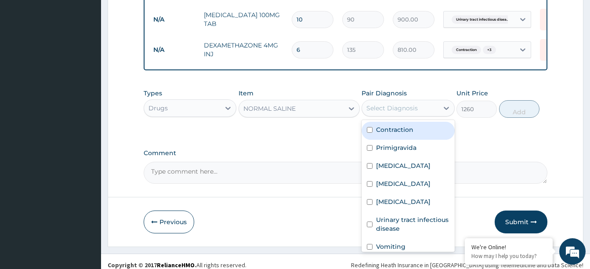
drag, startPoint x: 422, startPoint y: 129, endPoint x: 415, endPoint y: 142, distance: 15.3
click at [421, 130] on div "Contraction" at bounding box center [407, 131] width 93 height 18
checkbox input "true"
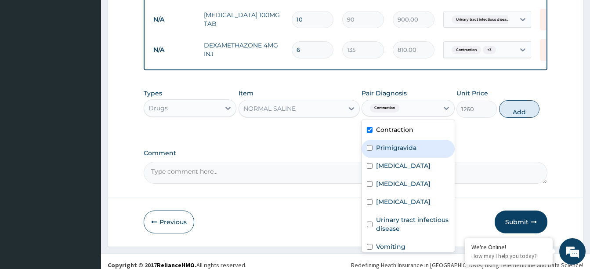
drag, startPoint x: 413, startPoint y: 144, endPoint x: 404, endPoint y: 162, distance: 20.4
click at [412, 146] on label "Primigravida" at bounding box center [396, 147] width 40 height 9
checkbox input "true"
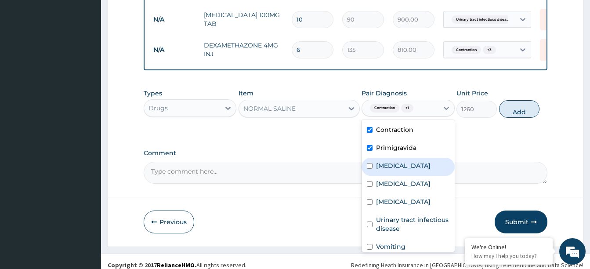
click at [404, 171] on div "Malaria" at bounding box center [407, 167] width 93 height 18
checkbox input "true"
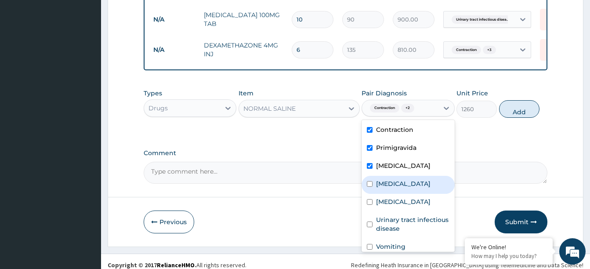
drag, startPoint x: 404, startPoint y: 180, endPoint x: 403, endPoint y: 193, distance: 12.3
click at [404, 188] on div "Neutrophilia" at bounding box center [407, 185] width 93 height 18
checkbox input "true"
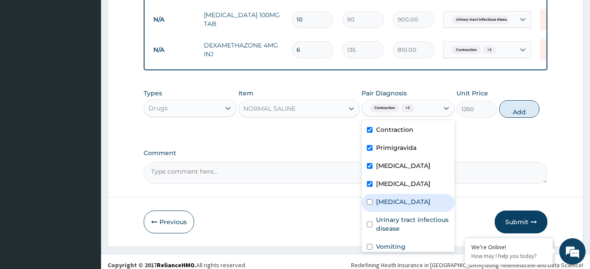
drag, startPoint x: 402, startPoint y: 198, endPoint x: 401, endPoint y: 212, distance: 14.1
click at [402, 203] on label "Leukocytosis" at bounding box center [403, 201] width 54 height 9
checkbox input "true"
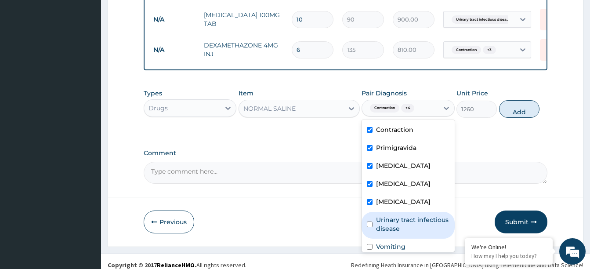
click at [400, 222] on label "Urinary tract infectious disease" at bounding box center [412, 224] width 73 height 18
checkbox input "true"
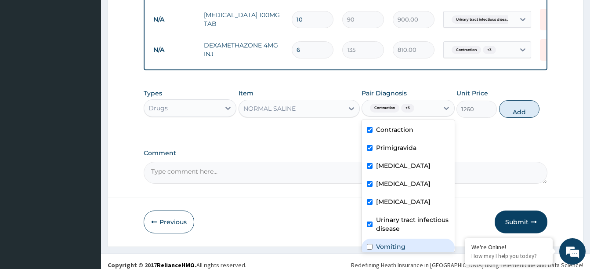
drag, startPoint x: 396, startPoint y: 241, endPoint x: 398, endPoint y: 235, distance: 6.5
click at [396, 242] on label "Vomiting" at bounding box center [390, 246] width 29 height 9
checkbox input "true"
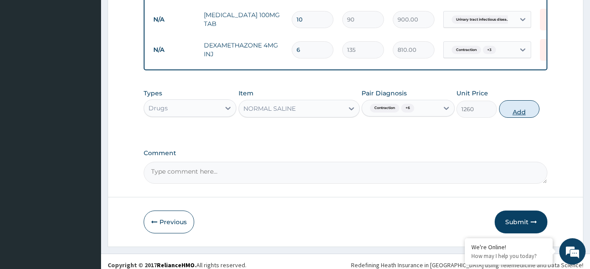
click at [509, 108] on button "Add" at bounding box center [519, 109] width 40 height 18
type input "0"
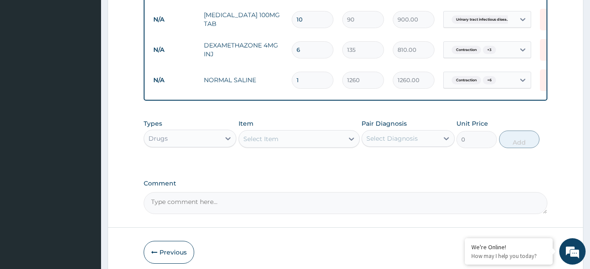
type input "13"
type input "16380.00"
type input "13"
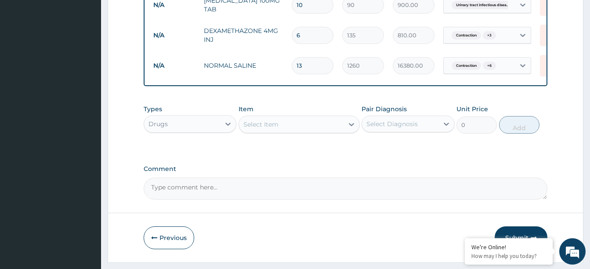
scroll to position [872, 0]
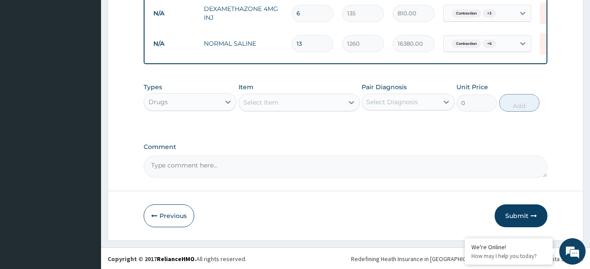
click at [211, 166] on textarea "Comment" at bounding box center [346, 166] width 404 height 22
paste textarea "A 30-year old primigravida @ EGA of 31wks being managed for preterm contraction…"
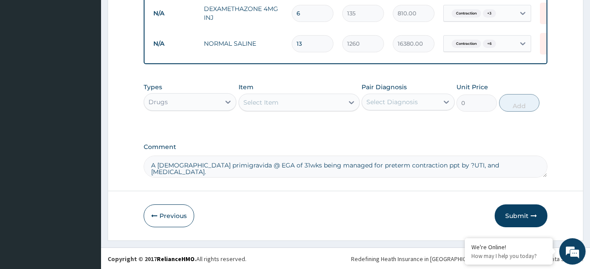
click at [498, 160] on textarea "A 30-year old primigravida @ EGA of 31wks being managed for preterm contraction…" at bounding box center [346, 166] width 404 height 22
click at [153, 163] on textarea "A 30-year old primigravida @ EGA of 31wks being managed for preterm contraction…" at bounding box center [346, 166] width 404 height 22
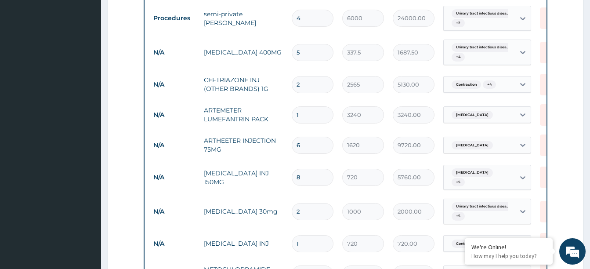
scroll to position [389, 0]
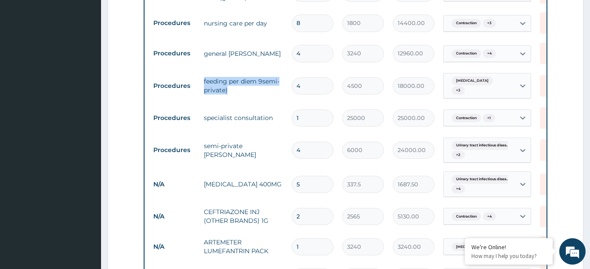
drag, startPoint x: 206, startPoint y: 78, endPoint x: 227, endPoint y: 88, distance: 23.8
click at [227, 88] on td "feeding per diem 9semi- private)" at bounding box center [243, 85] width 88 height 26
copy td "feeding per diem 9semi- private)"
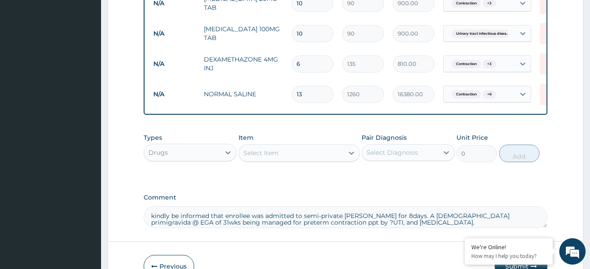
scroll to position [828, 0]
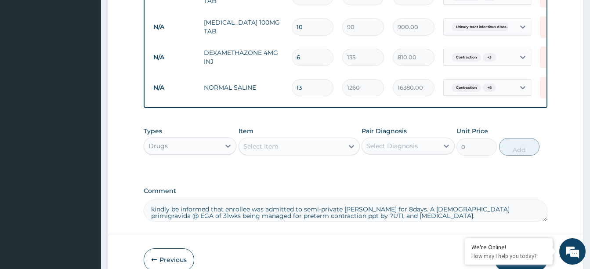
click at [391, 207] on textarea "kindly be informed that enrollee was admitted to semi-private ward for 8days. A…" at bounding box center [346, 210] width 404 height 22
paste textarea "feeding per diem 9semi- private)"
drag, startPoint x: 391, startPoint y: 209, endPoint x: 388, endPoint y: 231, distance: 22.5
click at [391, 211] on textarea "kindly be informed that enrollee was admitted to semi-private ward for 8days. f…" at bounding box center [346, 210] width 404 height 22
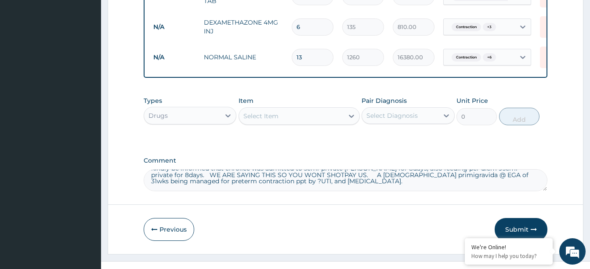
scroll to position [872, 0]
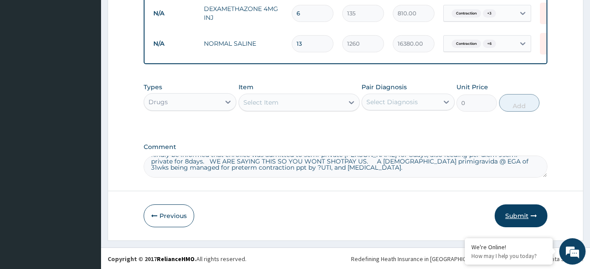
type textarea "kindly be informed that enrollee was admitted to semi-private ward for 8days, a…"
click at [515, 211] on button "Submit" at bounding box center [520, 215] width 53 height 23
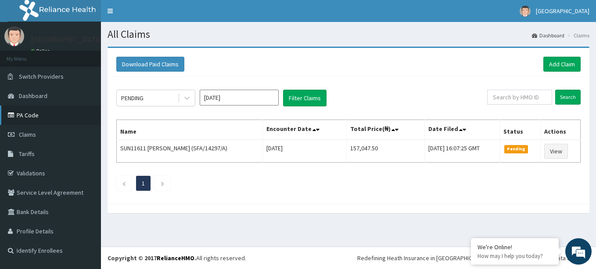
click at [35, 118] on link "PA Code" at bounding box center [50, 114] width 101 height 19
